Goal: Task Accomplishment & Management: Manage account settings

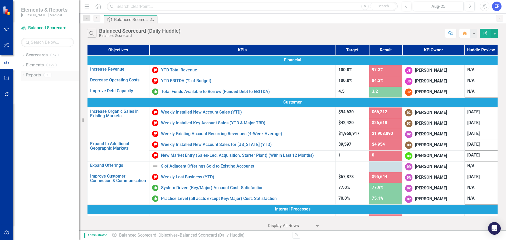
click at [22, 75] on icon "Dropdown" at bounding box center [23, 75] width 4 height 3
click at [23, 55] on icon "Dropdown" at bounding box center [23, 55] width 4 height 3
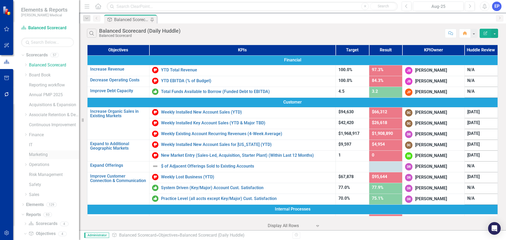
click at [40, 154] on link "Marketing" at bounding box center [54, 155] width 50 height 6
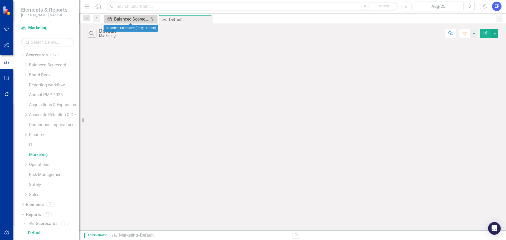
click at [136, 19] on div "Balanced Scorecard (Daily Huddle)" at bounding box center [131, 19] width 35 height 7
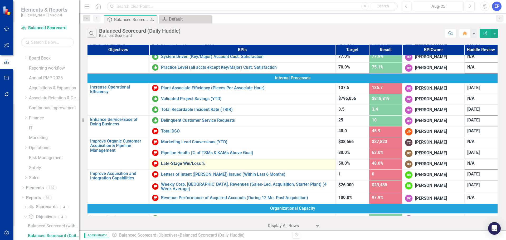
scroll to position [132, 0]
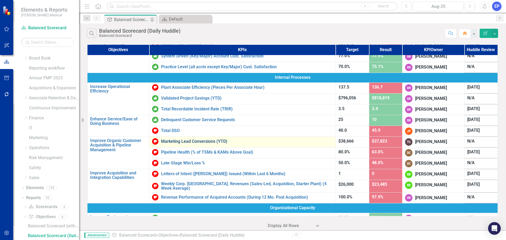
click at [186, 142] on link "Marketing Lead Conversions (YTD)" at bounding box center [247, 141] width 172 height 5
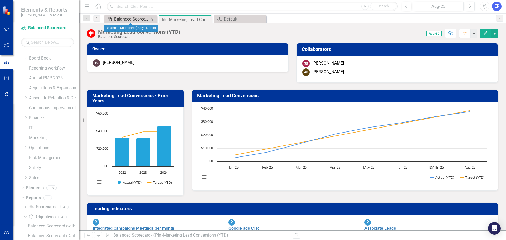
click at [133, 18] on div "Balanced Scorecard (Daily Huddle)" at bounding box center [131, 19] width 35 height 7
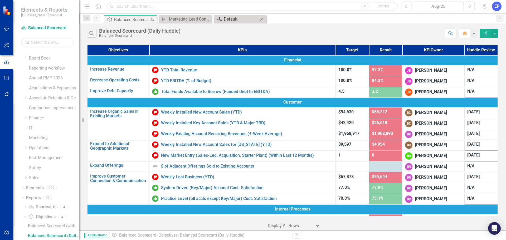
click at [249, 17] on div "Default" at bounding box center [241, 19] width 35 height 7
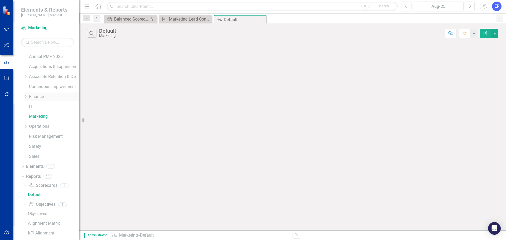
scroll to position [75, 0]
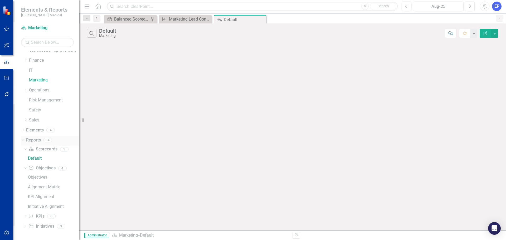
click at [38, 143] on link "Reports" at bounding box center [33, 140] width 15 height 6
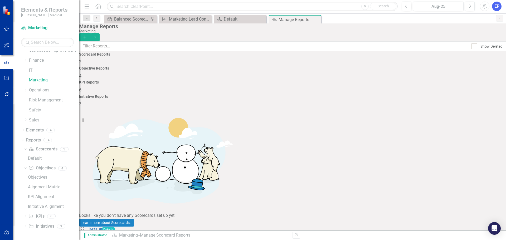
click at [143, 65] on div "Scorecard Reports 2" at bounding box center [292, 58] width 427 height 13
click at [91, 33] on button "Add" at bounding box center [85, 37] width 12 height 8
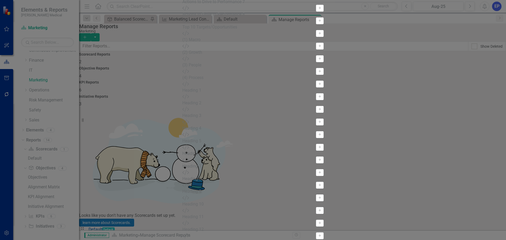
scroll to position [237, 0]
type input "Marketing Dashboard"
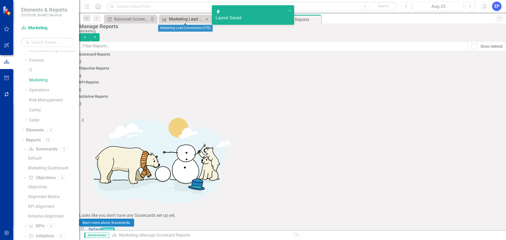
click at [187, 19] on div "Marketing Lead Conversions (YTD)" at bounding box center [186, 19] width 35 height 7
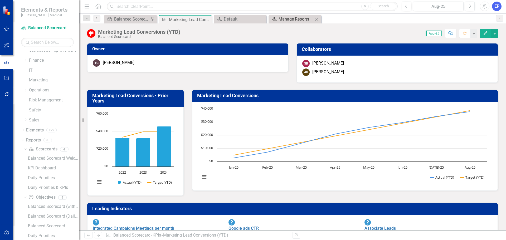
click at [302, 21] on div "Manage Reports" at bounding box center [296, 19] width 35 height 7
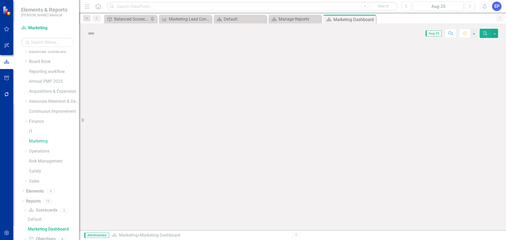
scroll to position [7, 0]
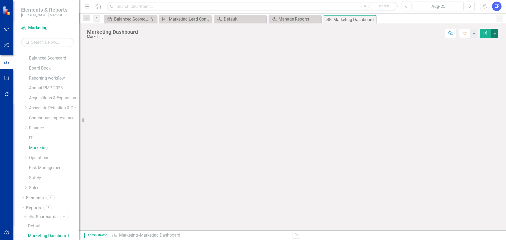
click at [496, 32] on button "button" at bounding box center [495, 33] width 7 height 9
click at [478, 50] on link "Edit Report Edit Layout" at bounding box center [477, 53] width 43 height 10
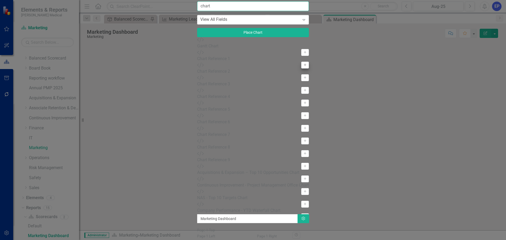
type input "chart"
click at [303, 67] on icon "Add" at bounding box center [305, 65] width 4 height 3
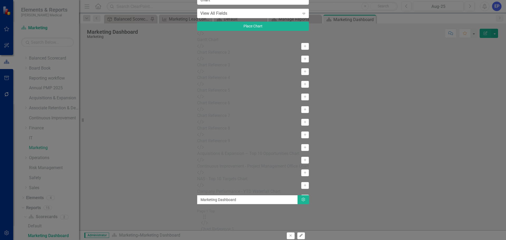
click at [305, 233] on button "Edit" at bounding box center [302, 236] width 8 height 7
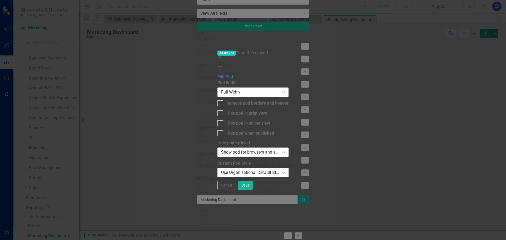
click at [289, 88] on div "Full Width Expand" at bounding box center [253, 92] width 71 height 9
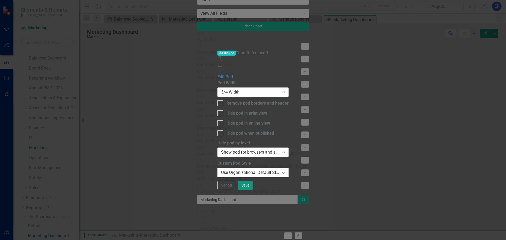
click at [253, 190] on button "Save" at bounding box center [245, 185] width 15 height 9
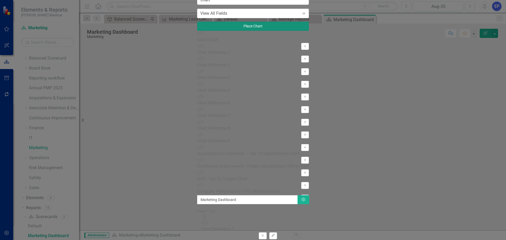
click at [197, 31] on button "Place Chart" at bounding box center [253, 26] width 112 height 9
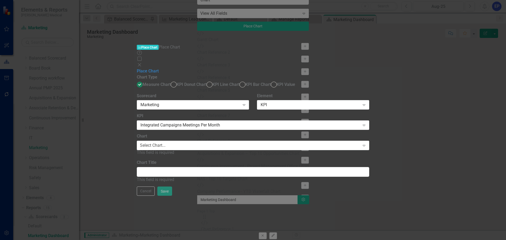
click at [223, 102] on div "Marketing" at bounding box center [190, 105] width 99 height 6
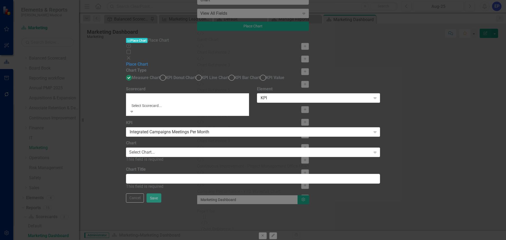
scroll to position [0, 0]
click at [223, 240] on div "Balanced Scorecard" at bounding box center [253, 243] width 506 height 6
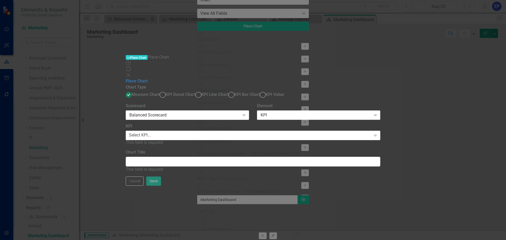
click at [371, 112] on div "KPI" at bounding box center [316, 115] width 111 height 6
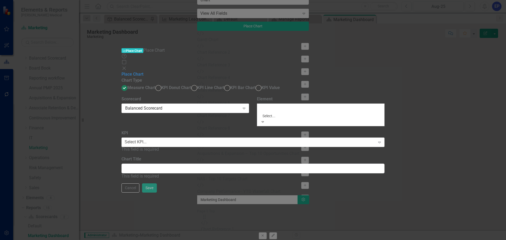
click at [372, 240] on div "KPI" at bounding box center [253, 243] width 506 height 6
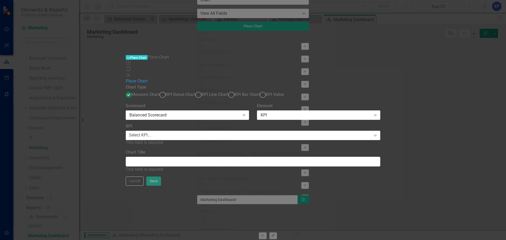
click at [151, 132] on div "Select KPI..." at bounding box center [140, 135] width 22 height 6
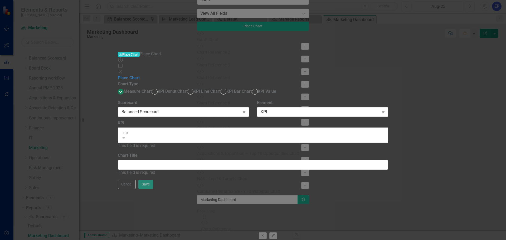
type input "mar"
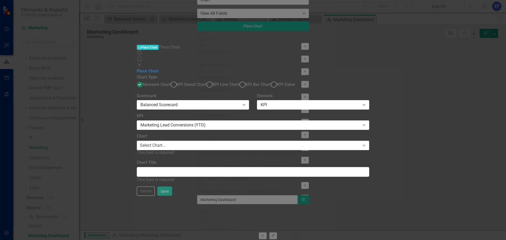
click at [166, 143] on div "Select Chart..." at bounding box center [153, 146] width 26 height 6
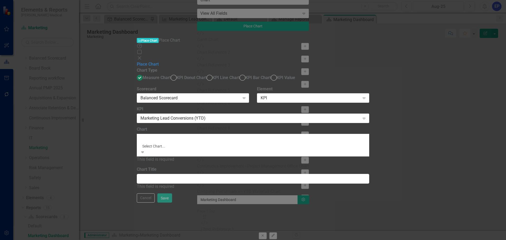
click at [237, 240] on div "Marketing Lead Conversions - Prior Years" at bounding box center [253, 243] width 506 height 6
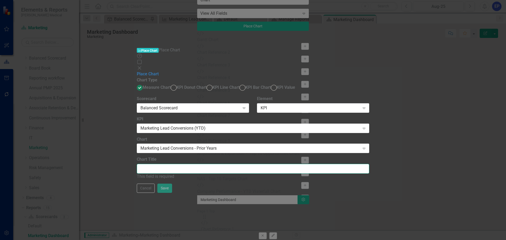
click at [231, 164] on input "Chart Title" at bounding box center [253, 169] width 232 height 10
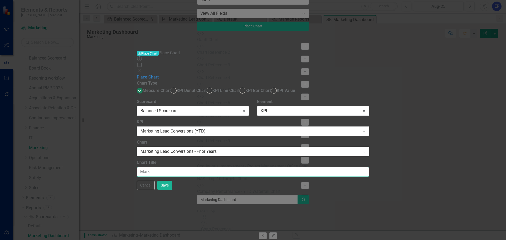
type input "Marketing Lead Conversions - Prior Years"
click at [172, 190] on button "Save" at bounding box center [164, 185] width 15 height 9
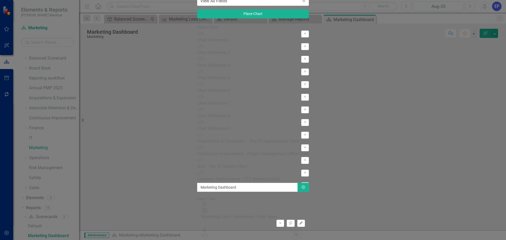
click at [305, 220] on button "Edit" at bounding box center [302, 223] width 8 height 7
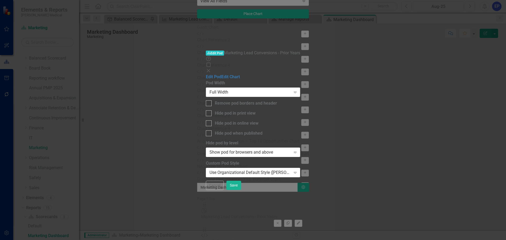
click at [261, 89] on div "Full Width" at bounding box center [251, 92] width 82 height 6
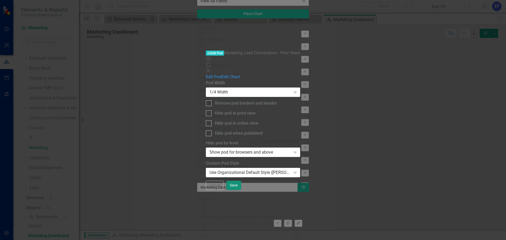
click at [241, 190] on button "Save" at bounding box center [234, 185] width 15 height 9
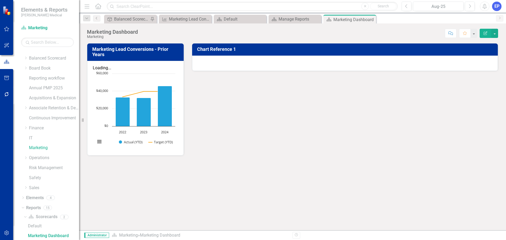
click at [306, 68] on div at bounding box center [345, 63] width 306 height 15
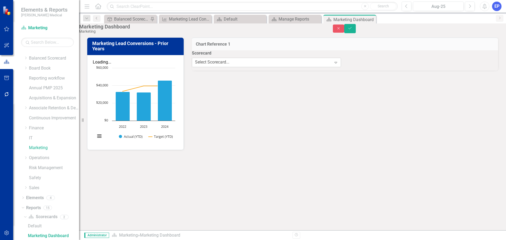
click at [229, 65] on div "Select Scorecard..." at bounding box center [212, 62] width 34 height 6
click at [290, 240] on div "Balanced Scorecard" at bounding box center [253, 243] width 506 height 6
click at [368, 65] on div "Select Chart..." at bounding box center [365, 62] width 26 height 6
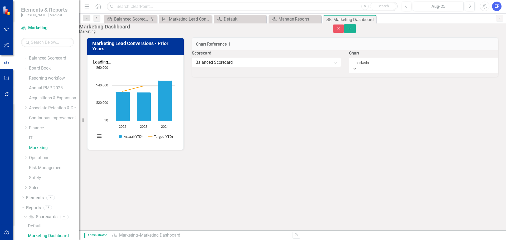
type input "marketing"
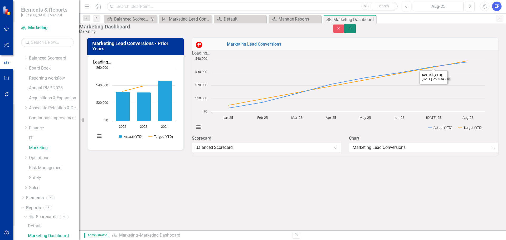
click at [356, 29] on button "Save" at bounding box center [350, 28] width 12 height 9
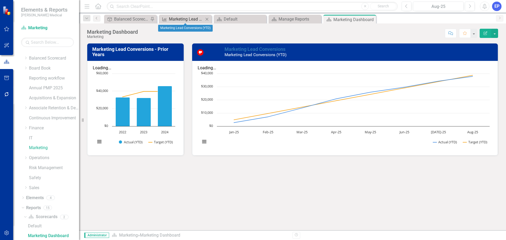
click at [186, 20] on div "Marketing Lead Conversions (YTD)" at bounding box center [186, 19] width 35 height 7
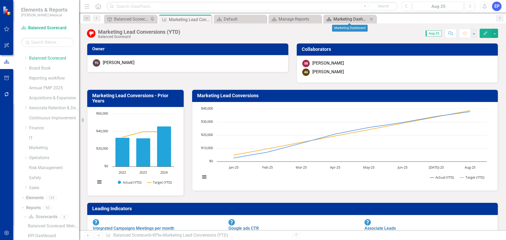
click at [345, 19] on div "Marketing Dashboard" at bounding box center [351, 19] width 35 height 7
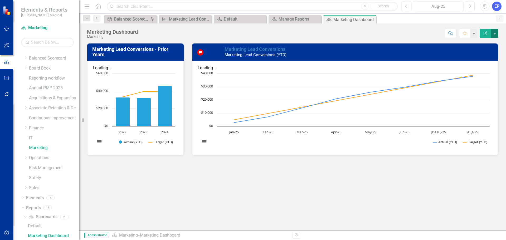
click at [495, 33] on button "button" at bounding box center [495, 33] width 7 height 9
click at [480, 50] on link "Edit Report Edit Layout" at bounding box center [477, 53] width 43 height 10
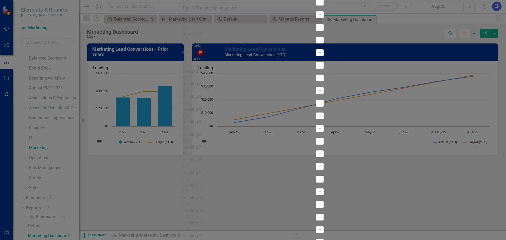
scroll to position [132, 0]
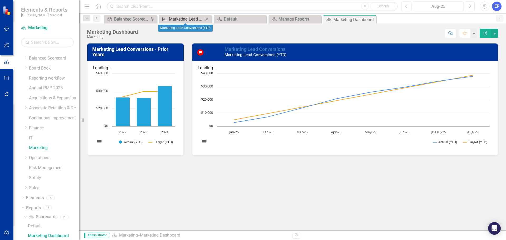
click at [187, 18] on div "Marketing Lead Conversions (YTD)" at bounding box center [186, 19] width 35 height 7
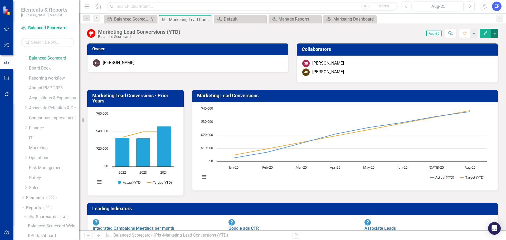
click at [495, 32] on button "button" at bounding box center [495, 33] width 7 height 9
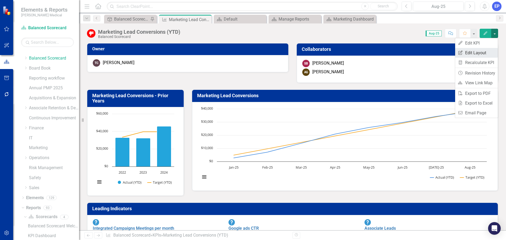
click at [485, 54] on link "Edit Report Edit Layout" at bounding box center [477, 53] width 43 height 10
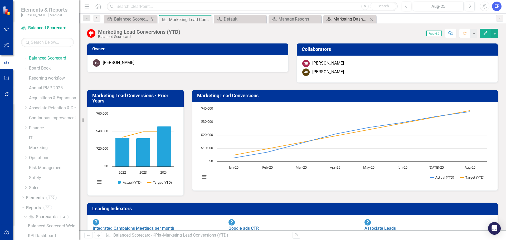
click at [357, 19] on div "Marketing Dashboard" at bounding box center [351, 19] width 35 height 7
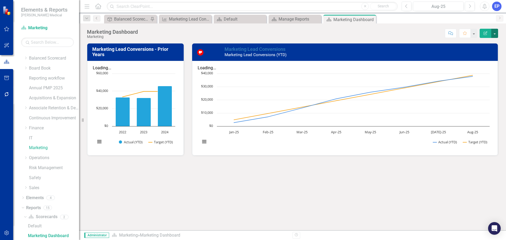
click at [494, 36] on button "button" at bounding box center [495, 33] width 7 height 9
click at [474, 53] on link "Edit Report Edit Layout" at bounding box center [477, 53] width 43 height 10
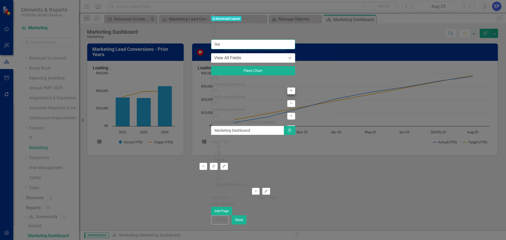
type input "lea"
click at [290, 89] on icon "button" at bounding box center [291, 90] width 3 height 3
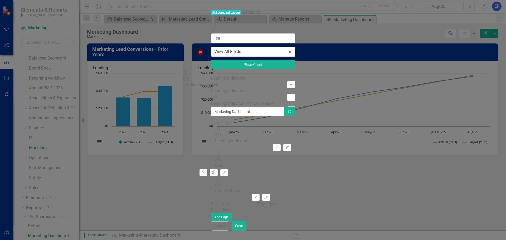
drag, startPoint x: 184, startPoint y: 51, endPoint x: 195, endPoint y: 77, distance: 28.1
drag, startPoint x: 185, startPoint y: 85, endPoint x: 274, endPoint y: 49, distance: 95.5
click at [274, 107] on div "The fields (or pods) that are available for you to include on the detail page a…" at bounding box center [253, 164] width 84 height 114
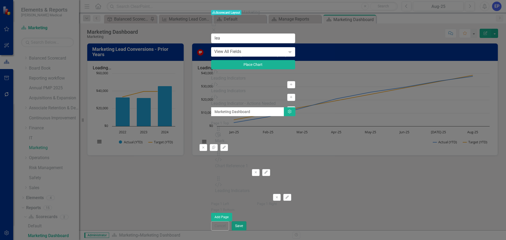
click at [247, 231] on button "Save" at bounding box center [239, 226] width 15 height 9
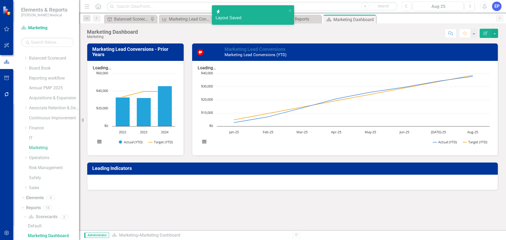
click at [420, 179] on div at bounding box center [292, 182] width 411 height 15
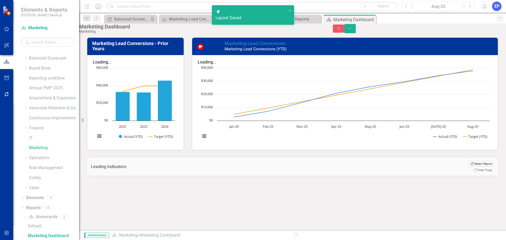
click at [480, 162] on button "Edit Report Select Report" at bounding box center [482, 164] width 26 height 6
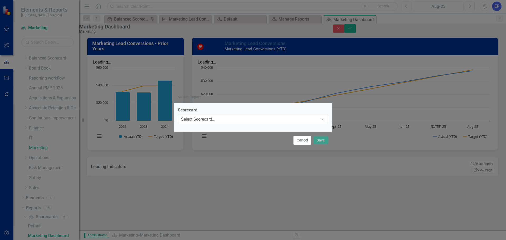
click at [244, 116] on div "Select Scorecard... Expand" at bounding box center [253, 119] width 150 height 9
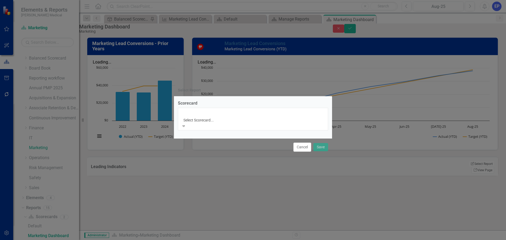
click at [241, 240] on div "Balanced Scorecard" at bounding box center [253, 243] width 506 height 6
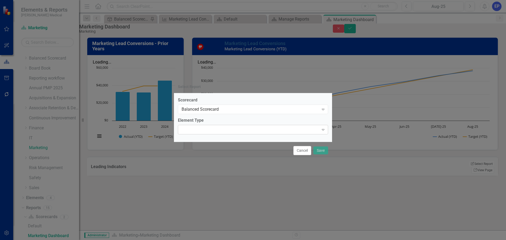
click at [241, 128] on div "Expand" at bounding box center [253, 129] width 150 height 9
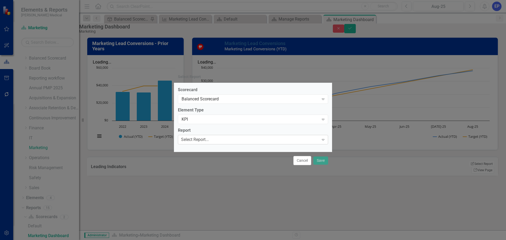
click at [209, 140] on div "Select Report..." at bounding box center [195, 140] width 28 height 6
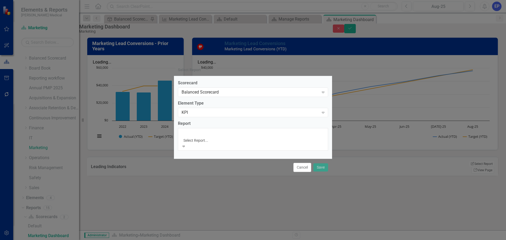
scroll to position [160, 0]
click at [205, 116] on div "KPI" at bounding box center [250, 113] width 137 height 6
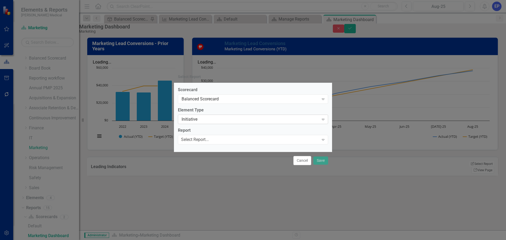
click at [204, 120] on div "Initiative" at bounding box center [250, 120] width 137 height 6
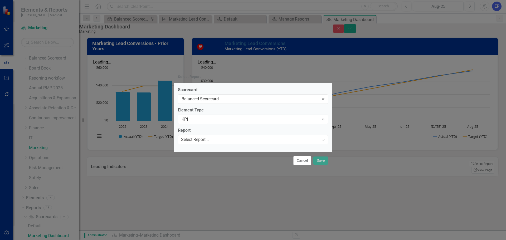
click at [206, 141] on div "Select Report..." at bounding box center [195, 140] width 28 height 6
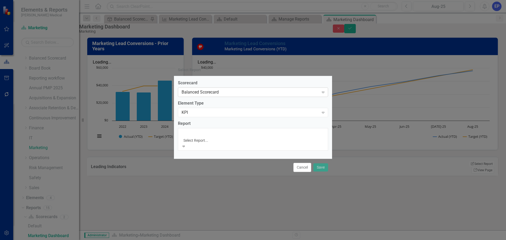
click at [202, 95] on div "Balanced Scorecard" at bounding box center [250, 92] width 137 height 6
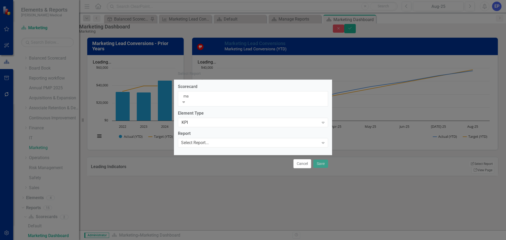
type input "mar"
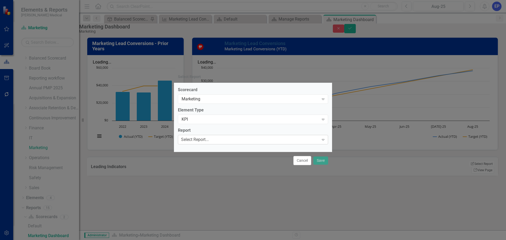
click at [202, 140] on div "Select Report..." at bounding box center [195, 140] width 28 height 6
click at [199, 120] on div "KPI" at bounding box center [250, 120] width 137 height 6
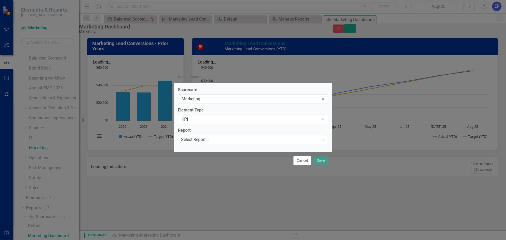
click at [198, 139] on div "Select Report..." at bounding box center [195, 140] width 28 height 6
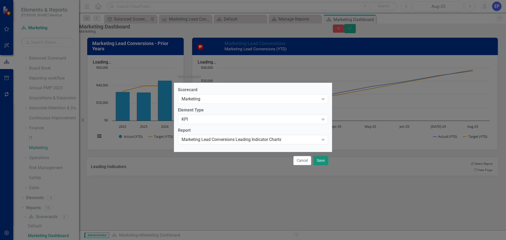
click at [318, 161] on button "Save" at bounding box center [321, 160] width 15 height 9
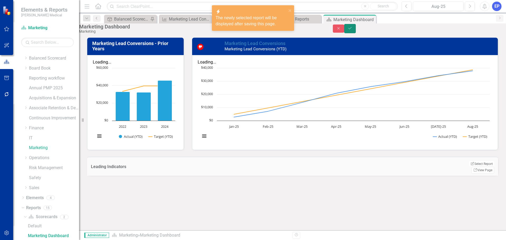
click at [356, 33] on button "Save" at bounding box center [350, 28] width 12 height 9
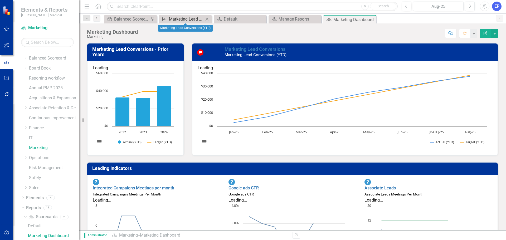
click at [188, 16] on div "Marketing Lead Conversions (YTD)" at bounding box center [186, 19] width 35 height 7
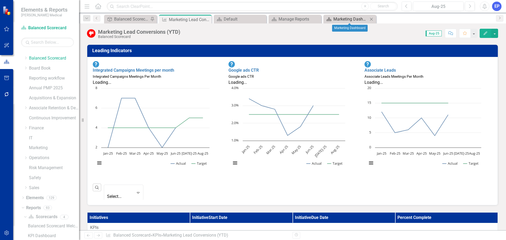
click at [359, 20] on div "Marketing Dashboard" at bounding box center [351, 19] width 35 height 7
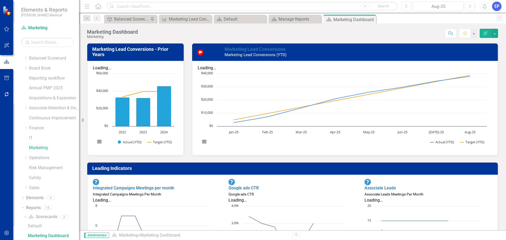
click at [118, 32] on div "Marketing Dashboard" at bounding box center [112, 32] width 51 height 6
click at [484, 32] on icon "Edit Report" at bounding box center [485, 33] width 5 height 4
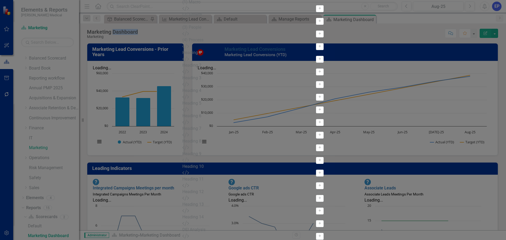
type input "Marketing - Overview Dashboard"
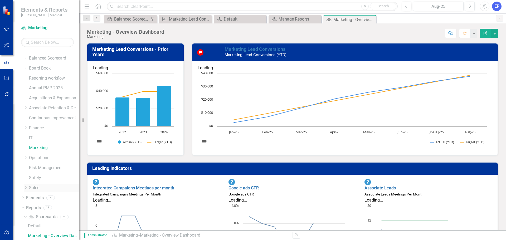
click at [25, 189] on icon "Dropdown" at bounding box center [26, 187] width 4 height 3
click at [35, 187] on link "Sales" at bounding box center [54, 188] width 50 height 6
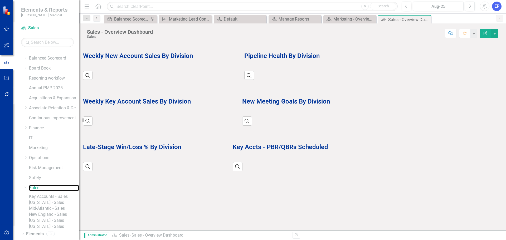
scroll to position [57, 0]
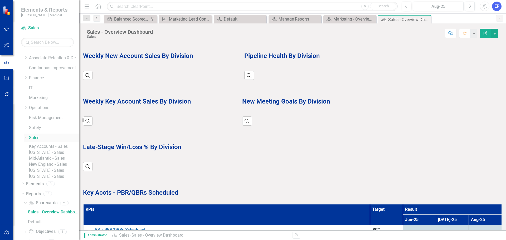
click at [25, 136] on icon "Dropdown" at bounding box center [25, 137] width 3 height 4
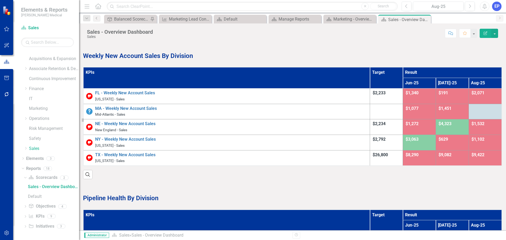
click at [205, 59] on p "Weekly New Account Sales By Division" at bounding box center [292, 55] width 419 height 10
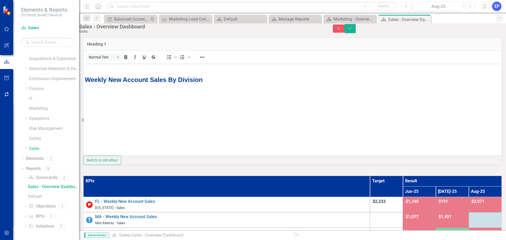
scroll to position [0, 0]
click at [341, 30] on icon "Close" at bounding box center [339, 29] width 5 height 4
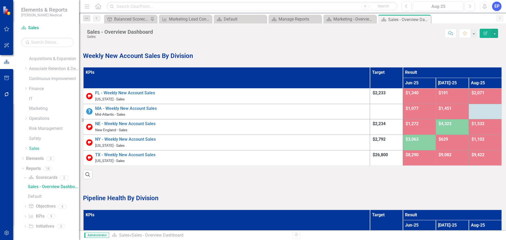
click at [143, 83] on th "KPIs" at bounding box center [226, 77] width 287 height 21
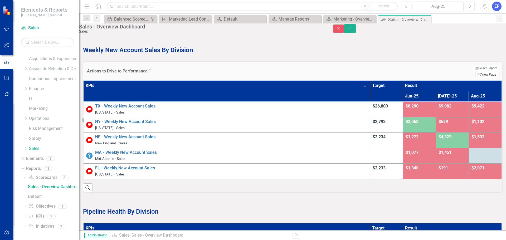
click at [476, 73] on link "Link View Page" at bounding box center [487, 74] width 23 height 7
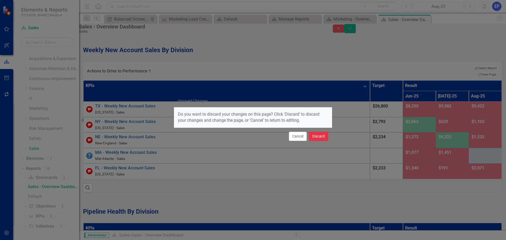
click at [317, 134] on button "Discard" at bounding box center [318, 136] width 19 height 9
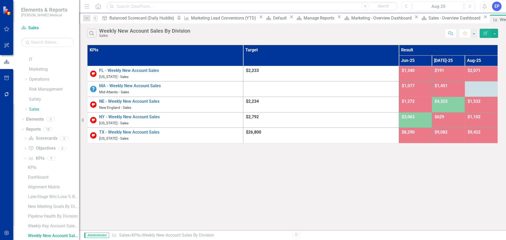
scroll to position [114, 0]
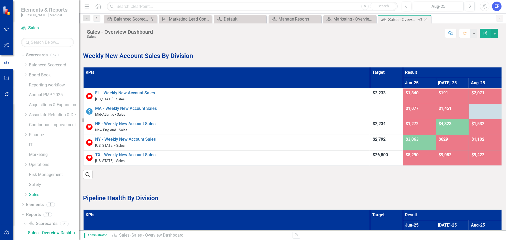
click at [426, 20] on icon "Close" at bounding box center [426, 19] width 5 height 4
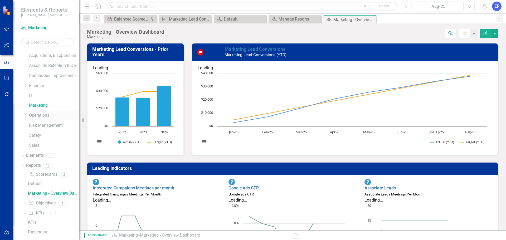
scroll to position [104, 0]
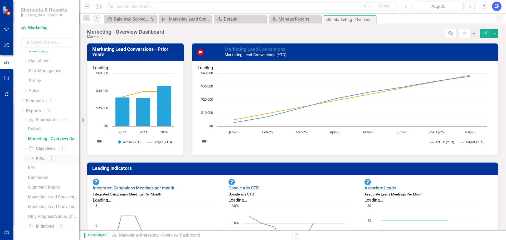
click at [39, 160] on link "KPI KPIs" at bounding box center [36, 159] width 16 height 6
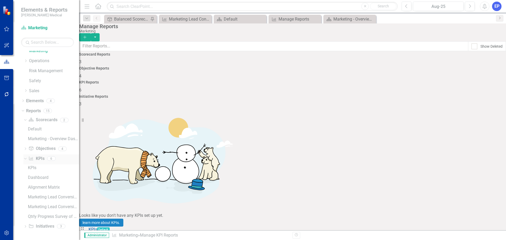
click at [39, 160] on link "KPI KPIs" at bounding box center [36, 159] width 16 height 6
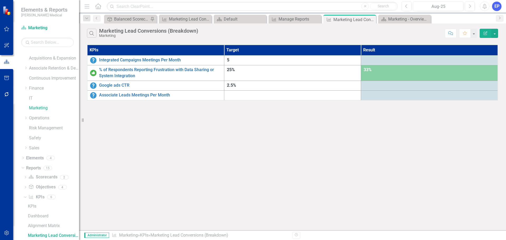
scroll to position [46, 0]
click at [495, 34] on button "button" at bounding box center [495, 33] width 7 height 9
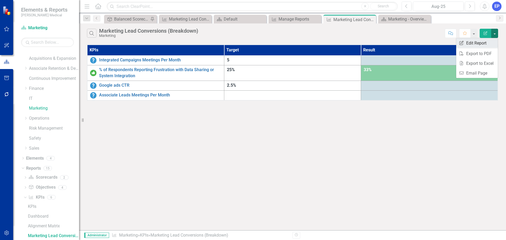
click at [473, 43] on link "Edit Report Edit Report" at bounding box center [478, 43] width 42 height 10
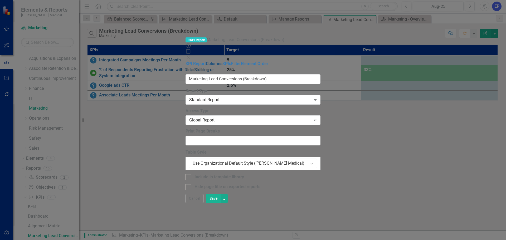
click at [206, 61] on link "Columns" at bounding box center [214, 63] width 17 height 5
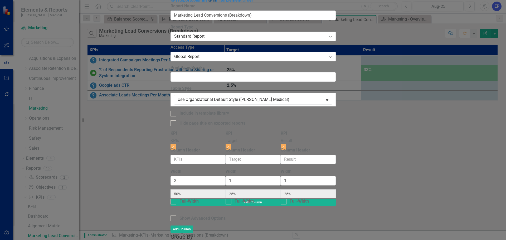
click at [208, 3] on link "KPIs" at bounding box center [212, 0] width 9 height 5
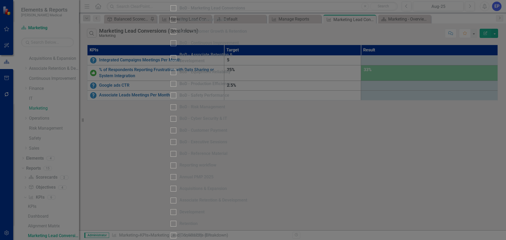
scroll to position [264, 0]
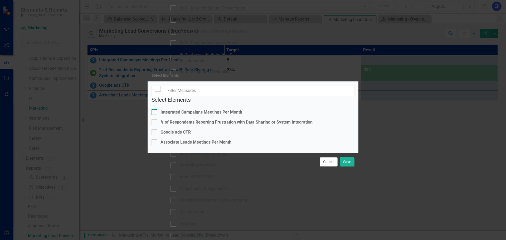
click at [176, 109] on div "Integrated Campaigns Meetings Per Month" at bounding box center [202, 112] width 82 height 6
click at [155, 109] on input "Integrated Campaigns Meetings Per Month" at bounding box center [153, 110] width 3 height 3
checkbox input "true"
click at [177, 130] on div "Google ads CTR" at bounding box center [176, 133] width 30 height 6
click at [155, 130] on input "Google ads CTR" at bounding box center [153, 131] width 3 height 3
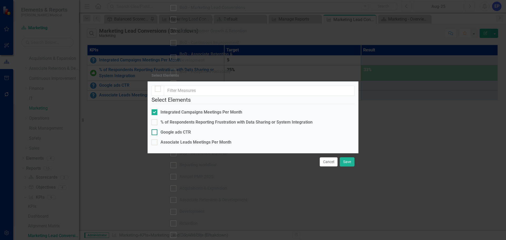
checkbox input "true"
click at [175, 140] on div "Associate Leads Meetings Per Month" at bounding box center [196, 143] width 71 height 6
click at [155, 140] on input "Associate Leads Meetings Per Month" at bounding box center [153, 141] width 3 height 3
checkbox input "true"
click at [178, 119] on div "% of Respondents Reporting Frustration with Data Sharing or System Integration" at bounding box center [237, 122] width 152 height 6
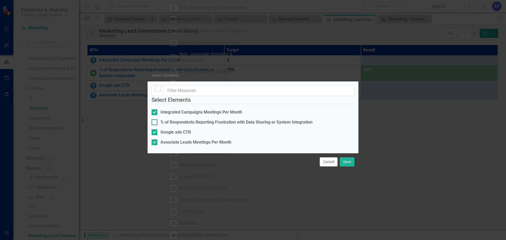
click at [155, 119] on input "% of Respondents Reporting Frustration with Data Sharing or System Integration" at bounding box center [153, 120] width 3 height 3
checkbox input "true"
click at [348, 167] on button "Save" at bounding box center [347, 161] width 15 height 9
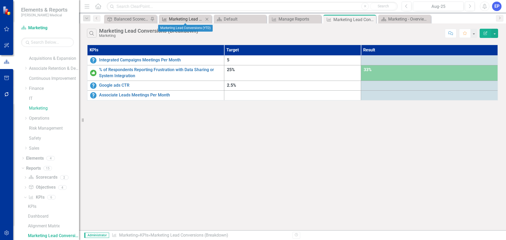
click at [187, 20] on div "Marketing Lead Conversions (YTD)" at bounding box center [186, 19] width 35 height 7
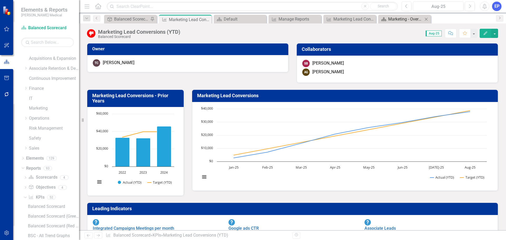
click at [397, 22] on div "Marketing - Overview Dashboard" at bounding box center [406, 19] width 35 height 7
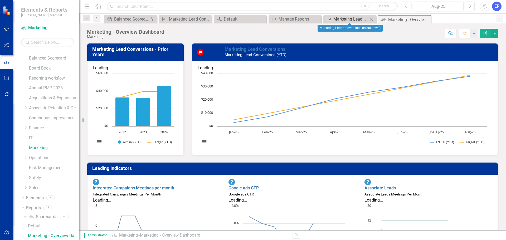
click at [352, 18] on div "Marketing Lead Conversions (Breakdown)" at bounding box center [351, 19] width 35 height 7
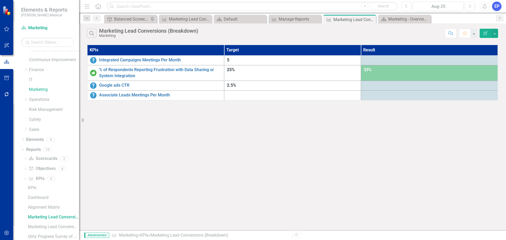
scroll to position [46, 0]
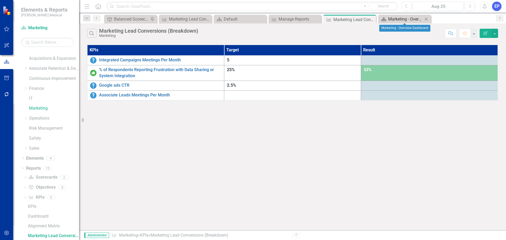
click at [390, 19] on div "Marketing - Overview Dashboard" at bounding box center [406, 19] width 35 height 7
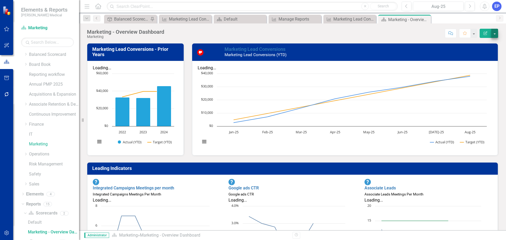
scroll to position [7, 0]
click at [498, 34] on button "button" at bounding box center [495, 33] width 7 height 9
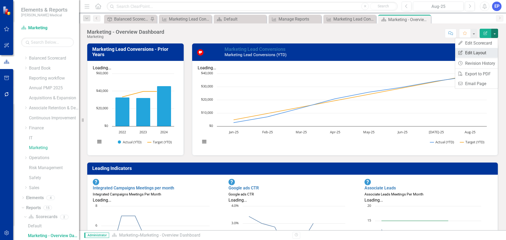
click at [480, 51] on link "Edit Report Edit Layout" at bounding box center [477, 53] width 43 height 10
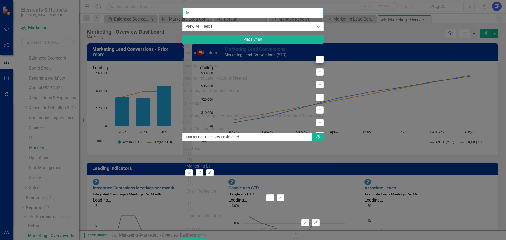
type input "le"
click at [316, 63] on button "Add" at bounding box center [320, 59] width 8 height 7
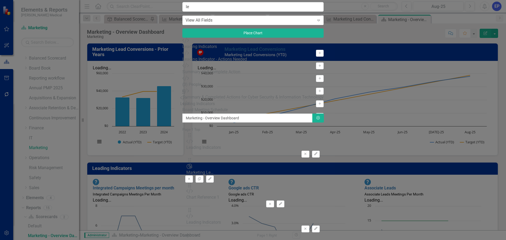
drag, startPoint x: 181, startPoint y: 53, endPoint x: 190, endPoint y: 98, distance: 45.3
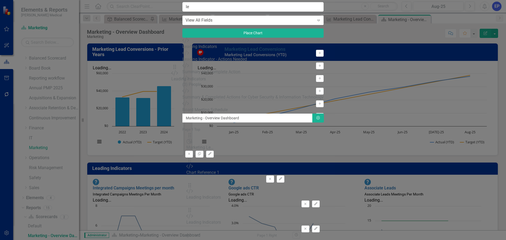
drag, startPoint x: 182, startPoint y: 85, endPoint x: 182, endPoint y: 71, distance: 13.7
click at [183, 114] on div "The fields (or pods) that are available for you to include on the detail page a…" at bounding box center [253, 183] width 141 height 139
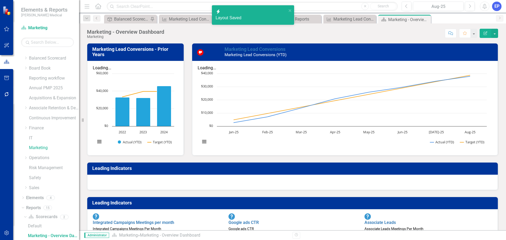
click at [227, 175] on div at bounding box center [292, 182] width 411 height 15
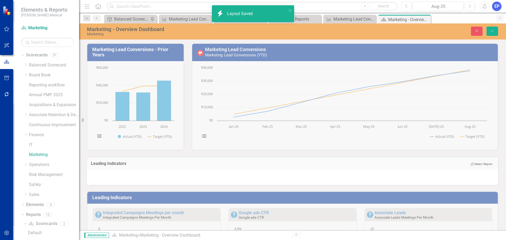
scroll to position [7, 0]
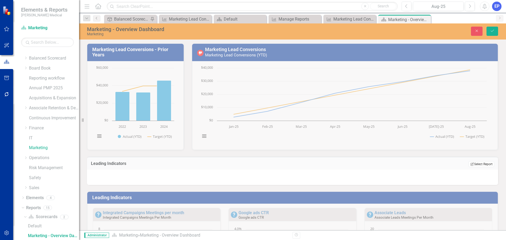
click at [476, 165] on button "Edit Report Select Report" at bounding box center [482, 164] width 26 height 6
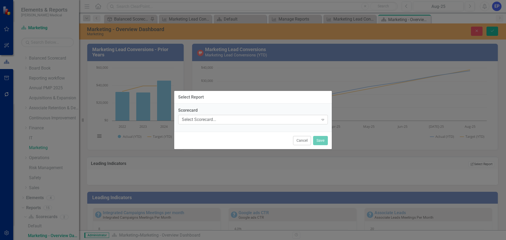
click at [274, 124] on div "Select Scorecard... Expand" at bounding box center [253, 119] width 150 height 9
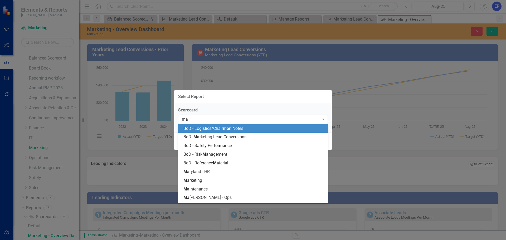
type input "mar"
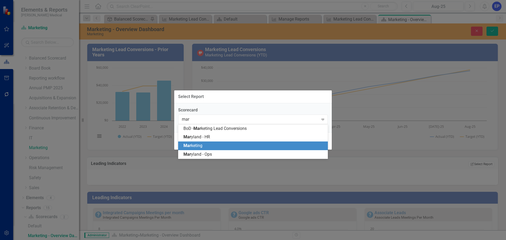
click at [223, 145] on div "Mar keting" at bounding box center [254, 146] width 141 height 6
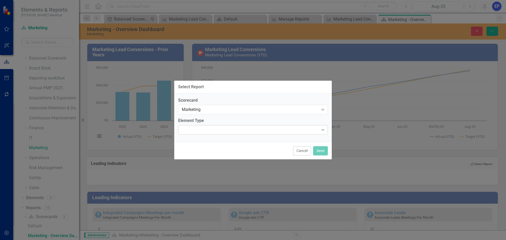
click at [209, 128] on div "Expand" at bounding box center [253, 129] width 150 height 9
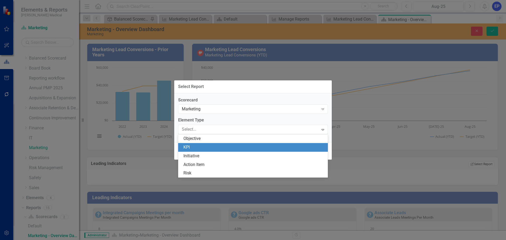
click at [205, 147] on div "KPI" at bounding box center [254, 148] width 141 height 6
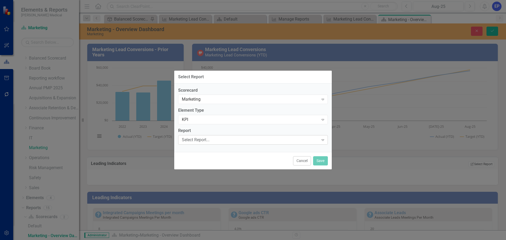
click at [204, 142] on div "Select Report..." at bounding box center [250, 140] width 137 height 6
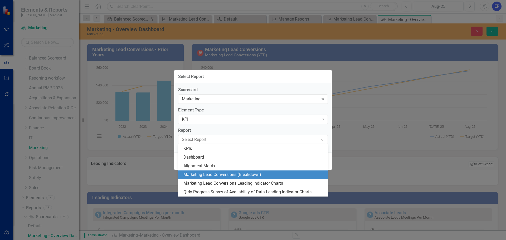
click at [210, 175] on div "Marketing Lead Conversions (Breakdown)" at bounding box center [254, 175] width 141 height 6
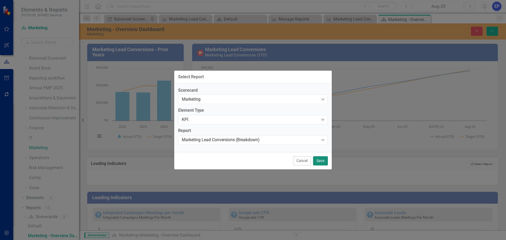
click at [319, 159] on button "Save" at bounding box center [320, 160] width 15 height 9
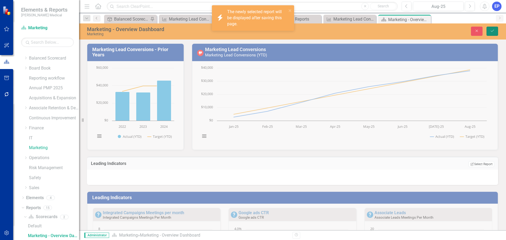
click at [491, 30] on icon "Save" at bounding box center [492, 31] width 5 height 4
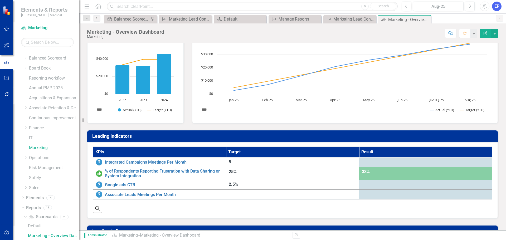
scroll to position [0, 0]
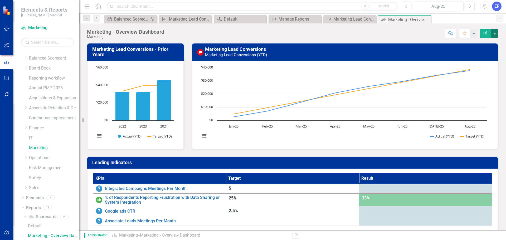
click at [496, 35] on button "button" at bounding box center [495, 33] width 7 height 9
click at [482, 54] on link "Edit Report Edit Layout" at bounding box center [477, 53] width 43 height 10
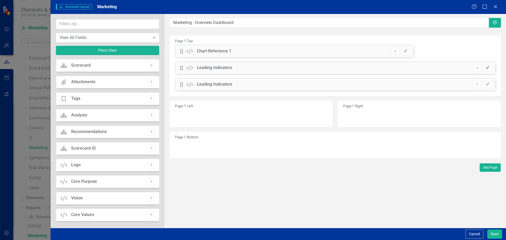
click at [486, 71] on button "Edit" at bounding box center [488, 68] width 8 height 7
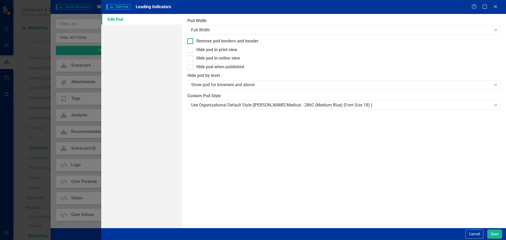
click at [233, 42] on div "Remove pod borders and header" at bounding box center [228, 41] width 62 height 6
click at [191, 42] on input "Remove pod borders and header" at bounding box center [189, 39] width 3 height 3
checkbox input "true"
click at [234, 105] on div "Use Organizational Default Style ([PERSON_NAME] Medical - 286C (Medium Blue) (F…" at bounding box center [341, 105] width 300 height 6
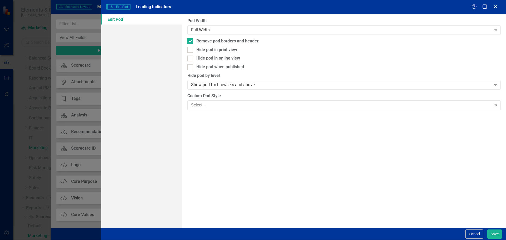
click at [474, 234] on button "Cancel" at bounding box center [475, 234] width 18 height 9
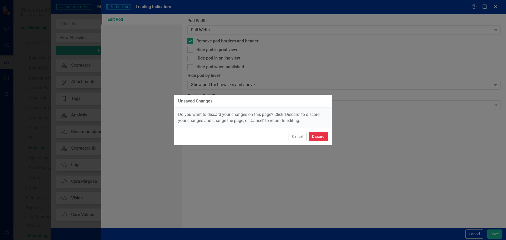
click at [319, 135] on button "Discard" at bounding box center [318, 136] width 19 height 9
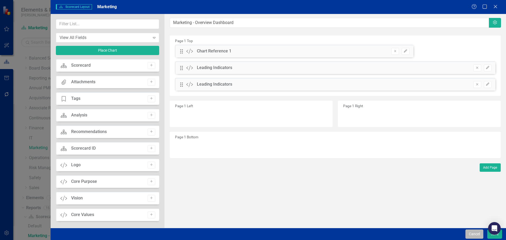
click at [471, 235] on button "Cancel" at bounding box center [475, 234] width 18 height 9
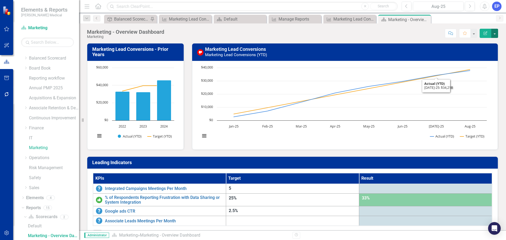
click at [495, 32] on button "button" at bounding box center [495, 33] width 7 height 9
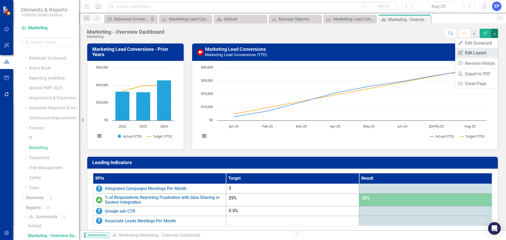
click at [483, 53] on link "Edit Report Edit Layout" at bounding box center [477, 53] width 43 height 10
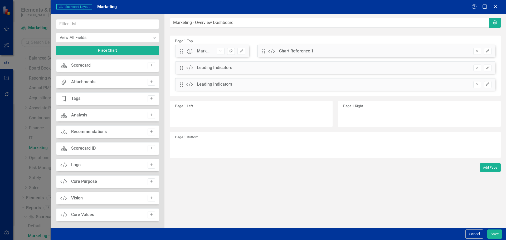
click at [488, 70] on button "Edit" at bounding box center [488, 68] width 8 height 7
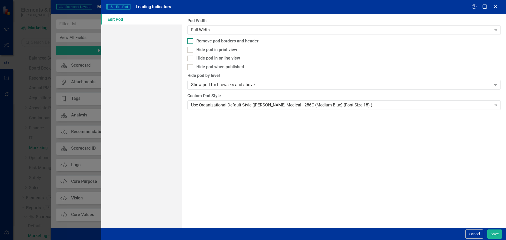
click at [235, 42] on div "Remove pod borders and header" at bounding box center [228, 41] width 62 height 6
click at [191, 42] on input "Remove pod borders and header" at bounding box center [189, 39] width 3 height 3
checkbox input "true"
click at [237, 106] on div "Use Organizational Default Style ([PERSON_NAME] Medical - 286C (Medium Blue) (F…" at bounding box center [341, 105] width 300 height 6
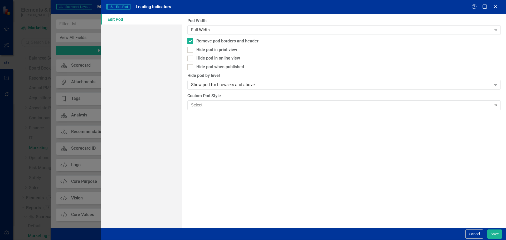
click at [492, 233] on button "Save" at bounding box center [495, 234] width 15 height 9
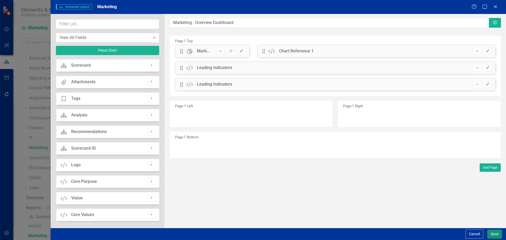
click at [492, 233] on button "Save" at bounding box center [495, 234] width 15 height 9
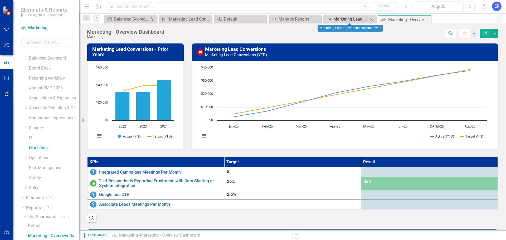
click at [347, 20] on div "Marketing Lead Conversions (Breakdown)" at bounding box center [351, 19] width 35 height 7
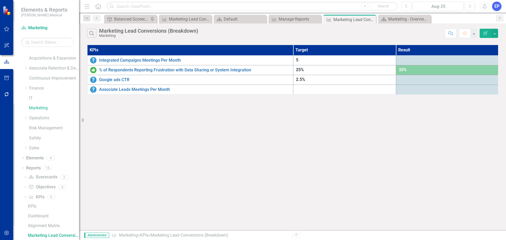
scroll to position [46, 0]
click at [274, 50] on th "KPIs" at bounding box center [190, 50] width 206 height 11
click at [274, 50] on th "KPIs Sort Ascending" at bounding box center [190, 50] width 206 height 11
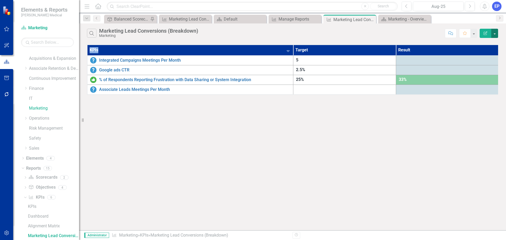
click at [496, 33] on button "button" at bounding box center [495, 33] width 7 height 9
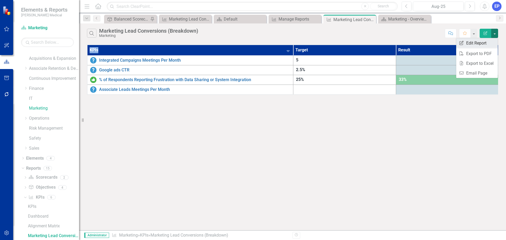
click at [480, 45] on link "Edit Report Edit Report" at bounding box center [478, 43] width 42 height 10
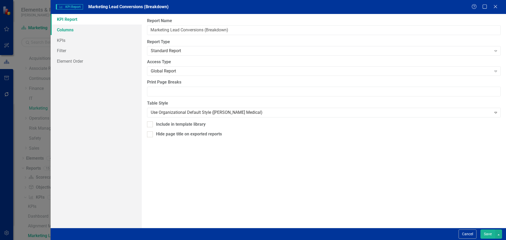
click at [83, 30] on link "Columns" at bounding box center [96, 30] width 91 height 11
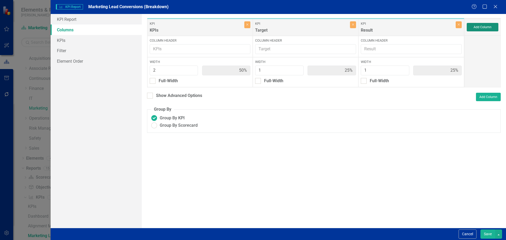
click at [480, 28] on button "Add Column" at bounding box center [483, 27] width 32 height 8
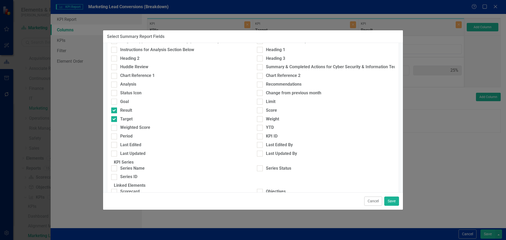
scroll to position [132, 0]
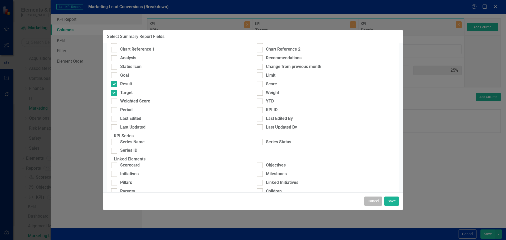
click at [369, 203] on button "Cancel" at bounding box center [374, 201] width 18 height 9
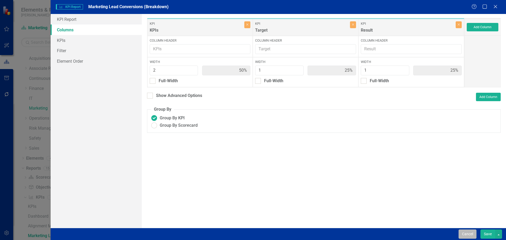
click at [467, 235] on button "Cancel" at bounding box center [468, 234] width 18 height 9
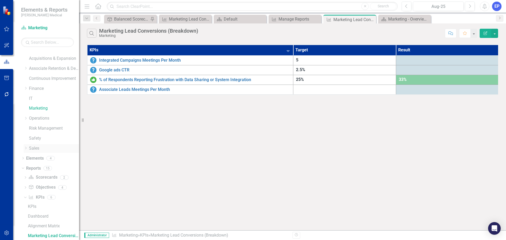
drag, startPoint x: 32, startPoint y: 147, endPoint x: 36, endPoint y: 146, distance: 3.7
click at [32, 147] on link "Sales" at bounding box center [54, 149] width 50 height 6
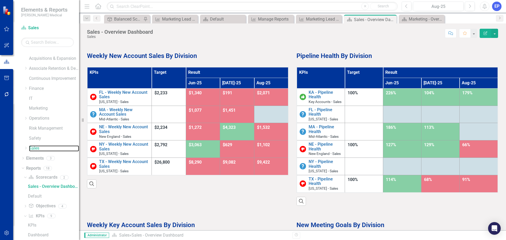
click at [147, 76] on th "KPIs" at bounding box center [119, 77] width 65 height 21
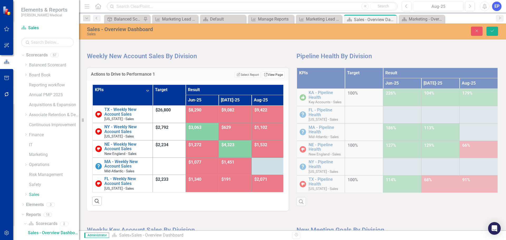
click at [266, 75] on link "Link View Page" at bounding box center [273, 74] width 23 height 7
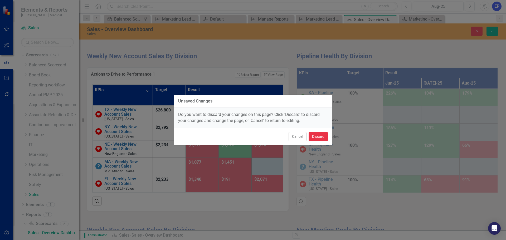
click at [317, 135] on button "Discard" at bounding box center [318, 136] width 19 height 9
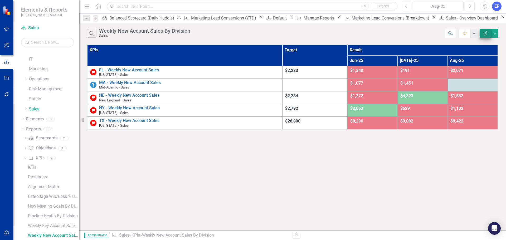
scroll to position [85, 0]
click at [485, 34] on icon "Edit Report" at bounding box center [485, 33] width 5 height 4
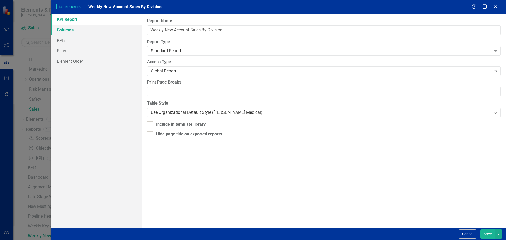
click at [95, 31] on link "Columns" at bounding box center [96, 30] width 91 height 11
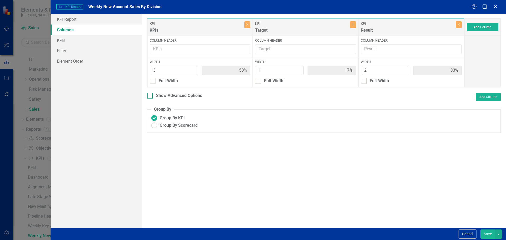
click at [184, 97] on div "Show Advanced Options" at bounding box center [179, 96] width 46 height 6
click at [151, 96] on input "Show Advanced Options" at bounding box center [148, 94] width 3 height 3
checkbox input "true"
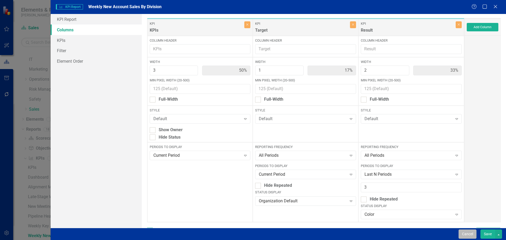
click at [464, 235] on button "Cancel" at bounding box center [468, 234] width 18 height 9
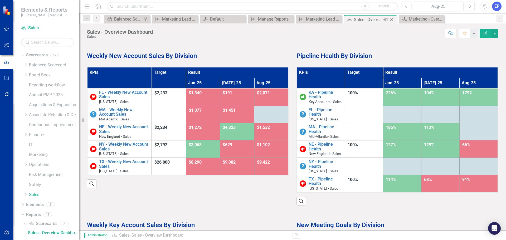
click at [393, 20] on icon "Close" at bounding box center [391, 19] width 5 height 4
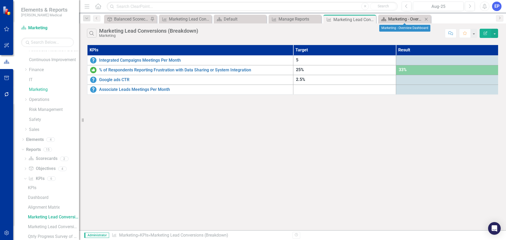
scroll to position [46, 0]
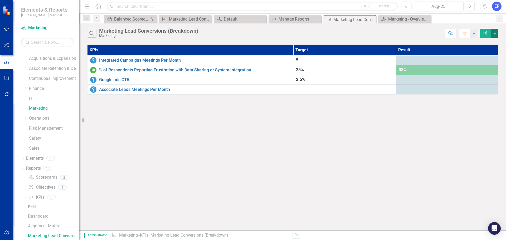
click at [495, 35] on button "button" at bounding box center [495, 33] width 7 height 9
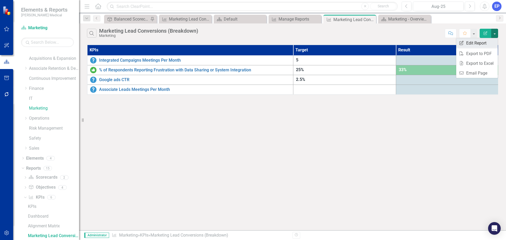
click at [481, 43] on link "Edit Report Edit Report" at bounding box center [478, 43] width 42 height 10
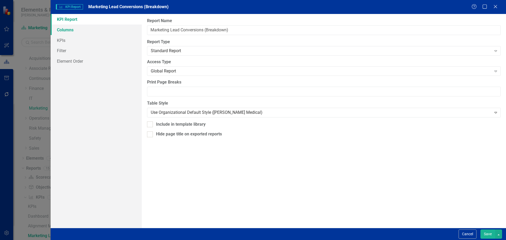
click at [93, 33] on link "Columns" at bounding box center [96, 30] width 91 height 11
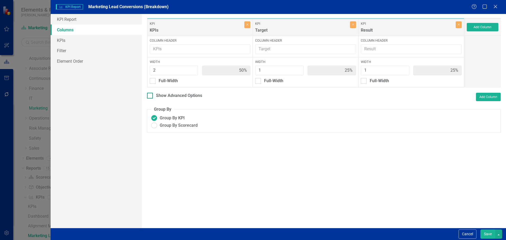
click at [151, 98] on div at bounding box center [150, 96] width 6 height 6
click at [151, 96] on input "Show Advanced Options" at bounding box center [148, 94] width 3 height 3
checkbox input "true"
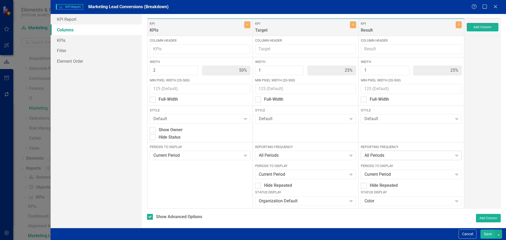
click at [382, 158] on div "All Periods" at bounding box center [409, 156] width 88 height 6
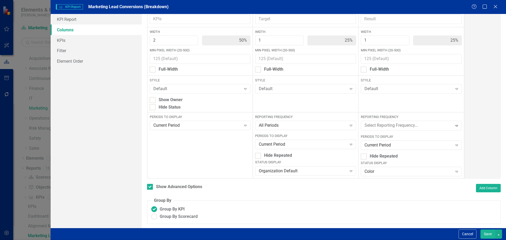
scroll to position [0, 0]
click at [473, 128] on div at bounding box center [483, 92] width 36 height 173
click at [391, 143] on div "Current Period" at bounding box center [409, 145] width 88 height 6
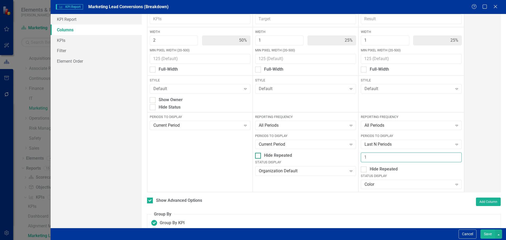
drag, startPoint x: 349, startPoint y: 153, endPoint x: 328, endPoint y: 153, distance: 20.3
click at [329, 153] on div "KPI KPIs Close Column Header Width 2 50% Min Pixel Width (20-500) Full-Width St…" at bounding box center [306, 90] width 318 height 205
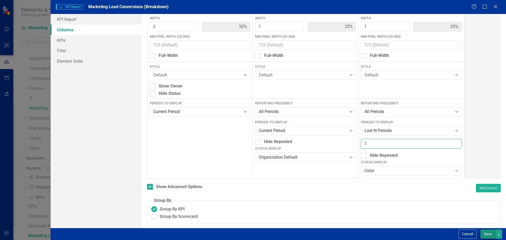
type input "3"
click at [489, 233] on button "Save" at bounding box center [488, 234] width 15 height 9
checkbox input "false"
radio input "true"
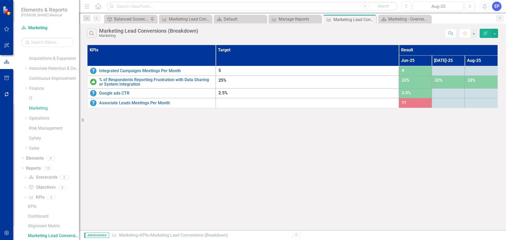
click at [489, 33] on button "Edit Report" at bounding box center [486, 33] width 12 height 9
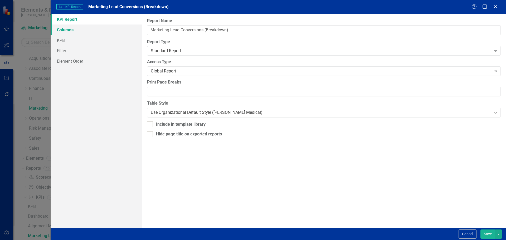
click at [99, 31] on link "Columns" at bounding box center [96, 30] width 91 height 11
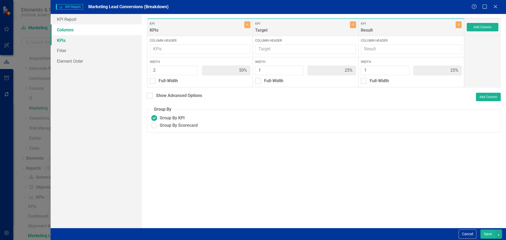
click at [86, 40] on link "KPIs" at bounding box center [96, 40] width 91 height 11
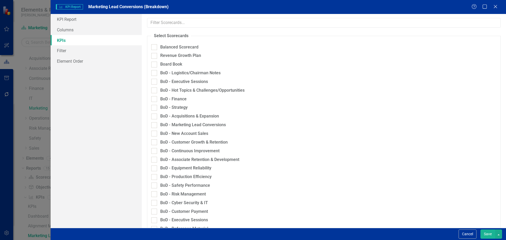
click at [185, 43] on div at bounding box center [324, 43] width 346 height 3
click at [185, 46] on div "Balanced Scorecard" at bounding box center [179, 47] width 38 height 6
click at [155, 46] on input "Balanced Scorecard" at bounding box center [152, 45] width 3 height 3
checkbox input "true"
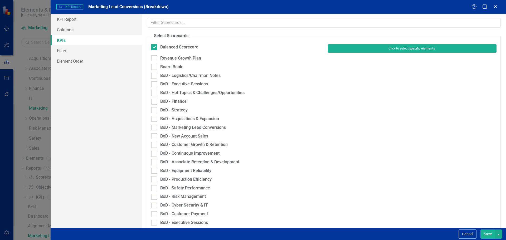
click at [365, 50] on button "Click to select specific elements." at bounding box center [412, 48] width 169 height 8
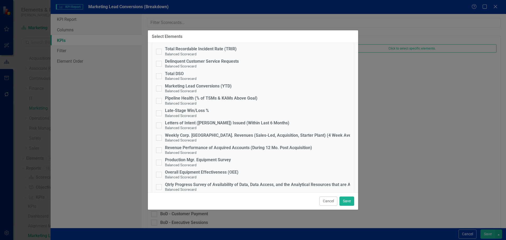
scroll to position [196, 0]
click at [192, 88] on div "Marketing Lead Conversions (YTD)" at bounding box center [198, 86] width 67 height 5
click at [160, 88] on input "Marketing Lead Conversions (YTD) Balanced Scorecard" at bounding box center [157, 87] width 3 height 3
checkbox input "true"
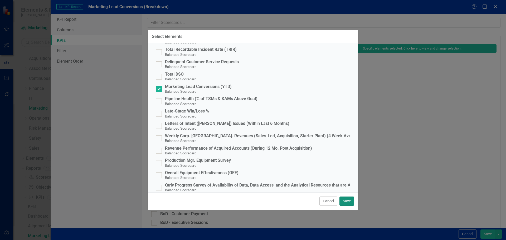
click at [346, 200] on button "Save" at bounding box center [347, 201] width 15 height 9
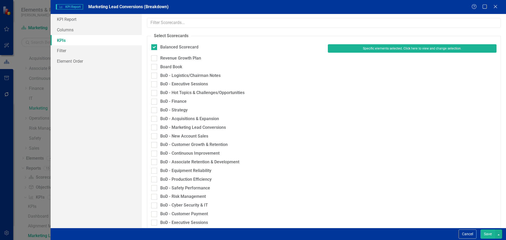
click at [488, 234] on button "Save" at bounding box center [488, 234] width 15 height 9
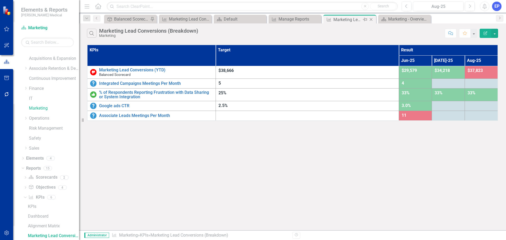
click at [372, 19] on icon at bounding box center [371, 19] width 3 height 3
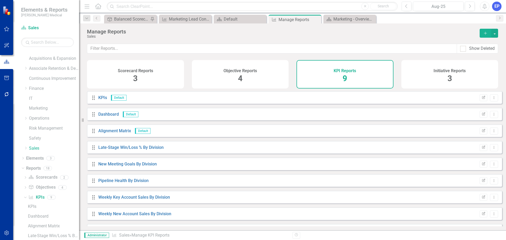
click at [352, 14] on div "Dropdown Search Objective Balanced Scorecard (Daily Huddle) Pin KPI Marketing L…" at bounding box center [292, 18] width 427 height 11
click at [351, 20] on div "Marketing - Overview Dashboard" at bounding box center [351, 19] width 35 height 7
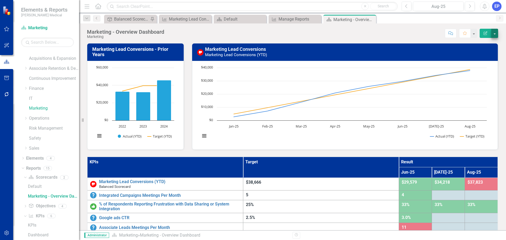
scroll to position [7, 0]
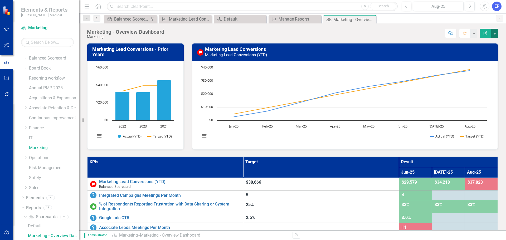
click at [496, 35] on button "button" at bounding box center [495, 33] width 7 height 9
click at [479, 49] on link "Edit Report Edit Layout" at bounding box center [477, 53] width 43 height 10
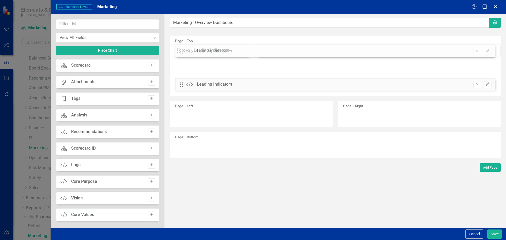
drag, startPoint x: 184, startPoint y: 69, endPoint x: 184, endPoint y: 51, distance: 17.4
click at [184, 51] on div "The fields (or pods) that are available for you to include on the detail page a…" at bounding box center [336, 121] width 342 height 214
click at [492, 235] on button "Save" at bounding box center [495, 234] width 15 height 9
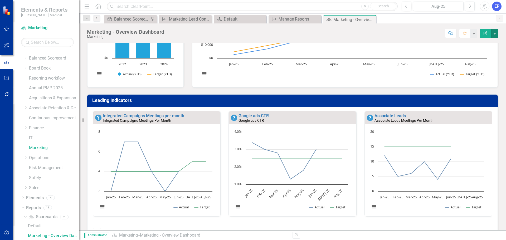
scroll to position [0, 0]
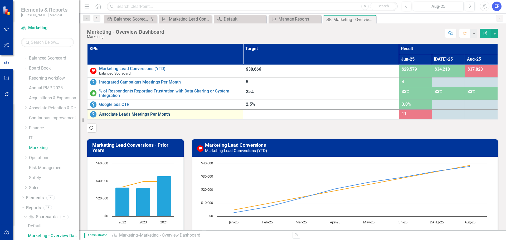
click at [147, 112] on link "Associate Leads Meetings Per Month" at bounding box center [169, 114] width 141 height 5
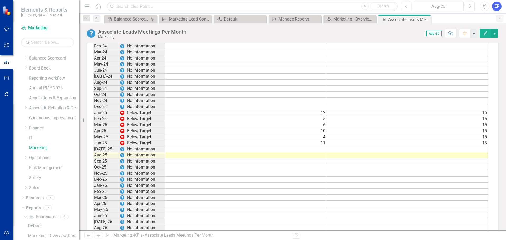
scroll to position [290, 0]
click at [411, 148] on td at bounding box center [408, 149] width 162 height 6
click at [414, 144] on td "15" at bounding box center [408, 143] width 162 height 6
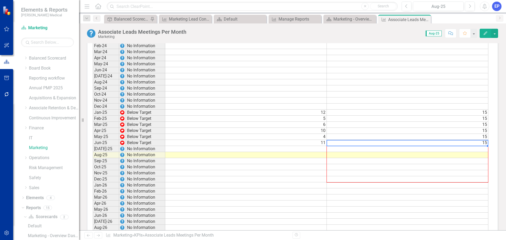
drag, startPoint x: 488, startPoint y: 146, endPoint x: 480, endPoint y: 180, distance: 35.2
click at [93, 180] on div "Period Status Actual Target Jun-22 No Information Jul-22 No Information Aug-22 …" at bounding box center [93, 85] width 0 height 340
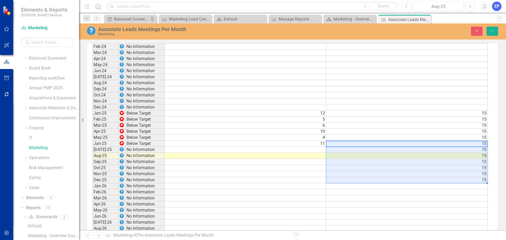
type textarea "15"
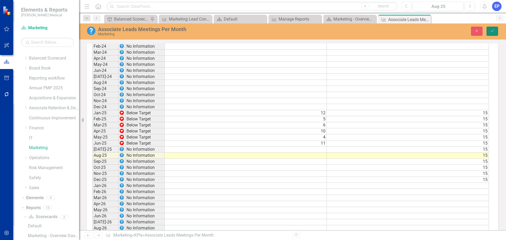
click at [493, 32] on icon "Save" at bounding box center [492, 31] width 5 height 4
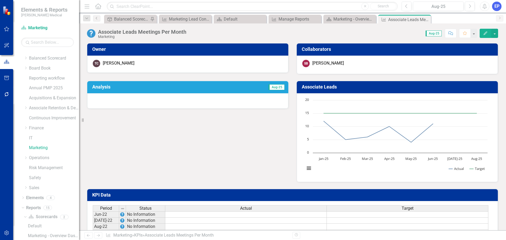
click at [306, 196] on h3 "KPI Data" at bounding box center [293, 195] width 403 height 5
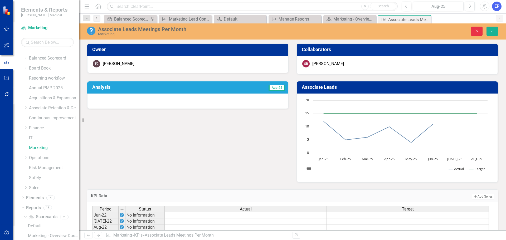
click at [478, 31] on icon "Close" at bounding box center [477, 31] width 5 height 4
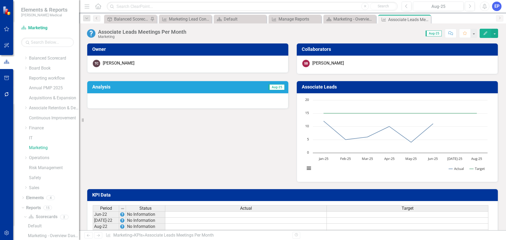
click at [485, 32] on icon "Edit" at bounding box center [485, 33] width 5 height 4
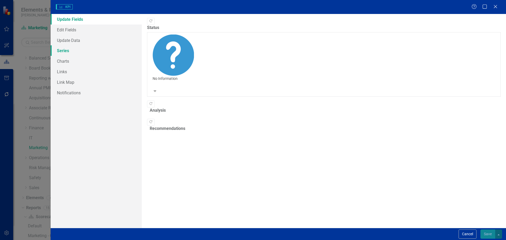
click at [76, 54] on link "Series" at bounding box center [96, 50] width 91 height 11
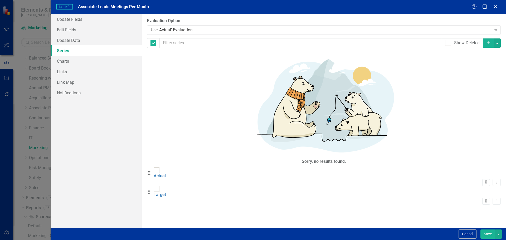
checkbox input "false"
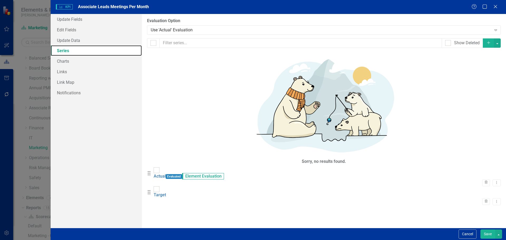
scroll to position [0, 0]
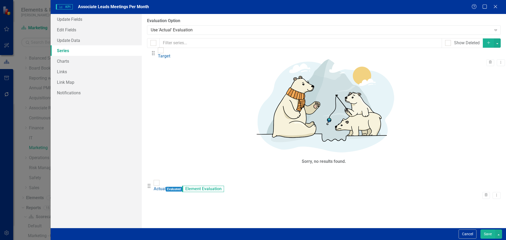
drag, startPoint x: 152, startPoint y: 75, endPoint x: 156, endPoint y: 54, distance: 21.5
click at [156, 167] on div "Drag Actual Evaluated Element Evaluation Trash Dropdown Menu Drag Target Trash …" at bounding box center [324, 186] width 354 height 38
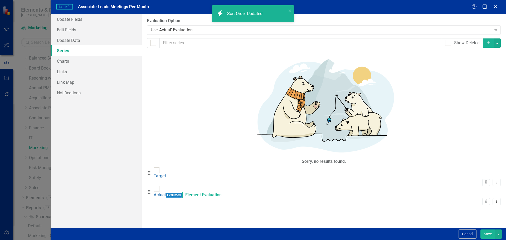
click at [487, 233] on button "Save" at bounding box center [488, 234] width 15 height 9
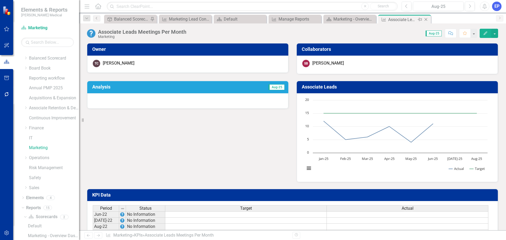
click at [427, 19] on icon "Close" at bounding box center [426, 19] width 5 height 4
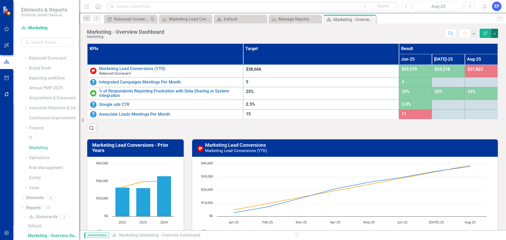
click at [498, 35] on button "button" at bounding box center [495, 33] width 7 height 9
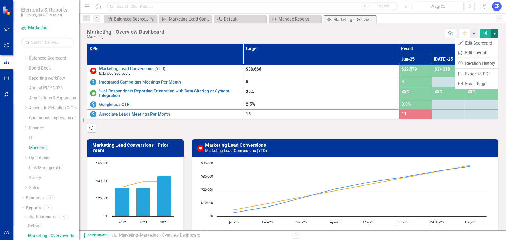
click at [214, 56] on th "KPIs" at bounding box center [165, 54] width 156 height 21
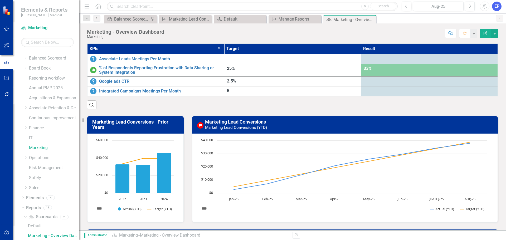
click at [214, 56] on div "Associate Leads Meetings Per Month" at bounding box center [155, 59] width 131 height 6
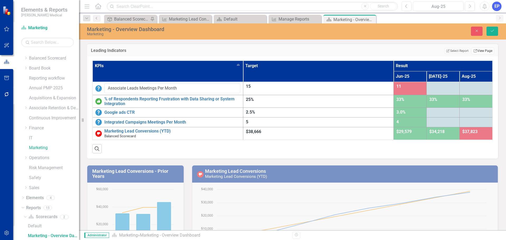
click at [486, 51] on link "Link View Page" at bounding box center [483, 50] width 23 height 7
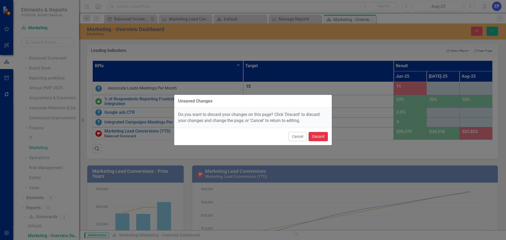
click at [318, 138] on button "Discard" at bounding box center [318, 136] width 19 height 9
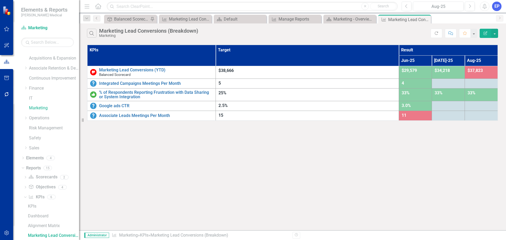
scroll to position [46, 0]
click at [494, 36] on button "button" at bounding box center [495, 33] width 7 height 9
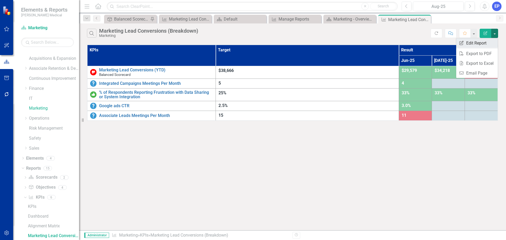
click at [488, 45] on link "Edit Report Edit Report" at bounding box center [478, 43] width 42 height 10
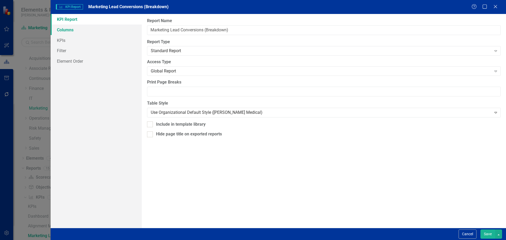
click at [100, 31] on link "Columns" at bounding box center [96, 30] width 91 height 11
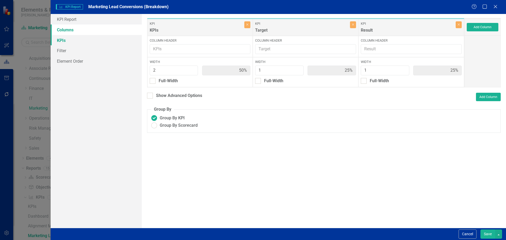
click at [96, 40] on link "KPIs" at bounding box center [96, 40] width 91 height 11
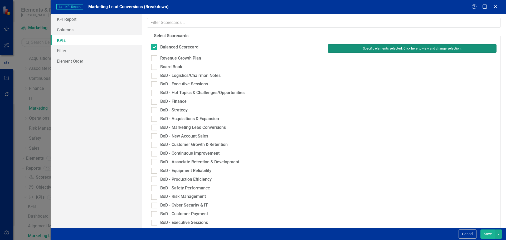
click at [335, 50] on button "Specific elements selected. Click here to view and change selection." at bounding box center [412, 48] width 169 height 8
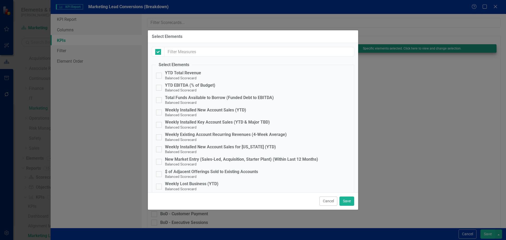
checkbox input "false"
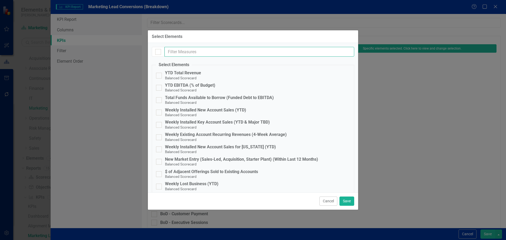
click at [255, 51] on input "text" at bounding box center [260, 52] width 190 height 10
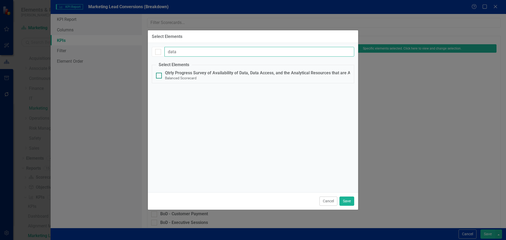
type input "data"
click at [231, 73] on div "Qtrly Progress Survey of Availability of Data, Data Access, and the Analytical …" at bounding box center [274, 73] width 218 height 5
click at [160, 73] on input "Qtrly Progress Survey of Availability of Data, Data Access, and the Analytical …" at bounding box center [157, 74] width 3 height 3
checkbox input "true"
click at [350, 203] on button "Save" at bounding box center [347, 201] width 15 height 9
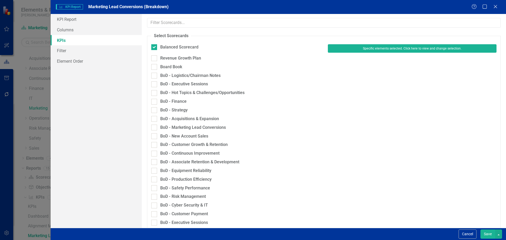
click at [487, 235] on button "Save" at bounding box center [488, 234] width 15 height 9
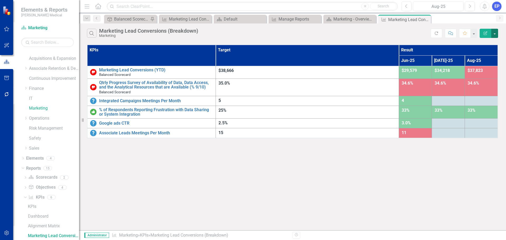
click at [494, 36] on button "button" at bounding box center [495, 33] width 7 height 9
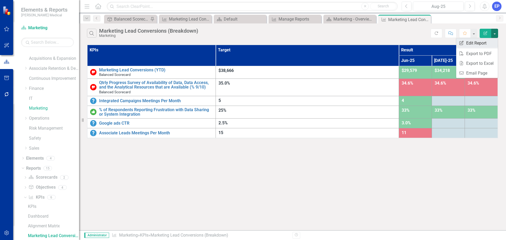
click at [485, 40] on link "Edit Report Edit Report" at bounding box center [478, 43] width 42 height 10
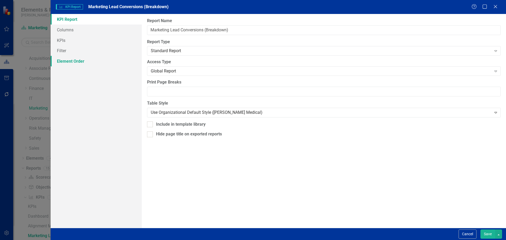
click at [80, 61] on link "Element Order" at bounding box center [96, 61] width 91 height 11
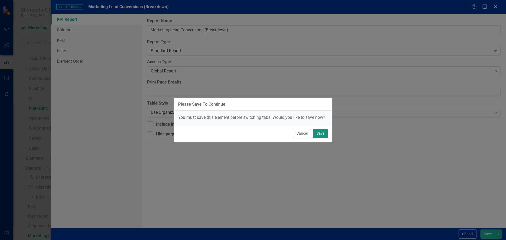
click at [321, 131] on button "Save" at bounding box center [320, 133] width 15 height 9
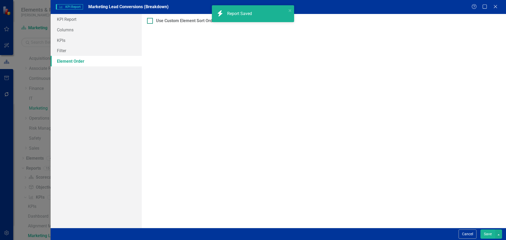
click at [192, 23] on div "Use Custom Element Sort Order" at bounding box center [186, 21] width 60 height 6
click at [151, 21] on input "Use Custom Element Sort Order" at bounding box center [148, 19] width 3 height 3
checkbox input "true"
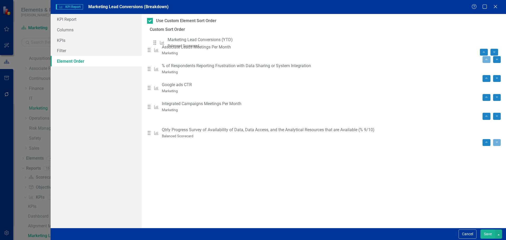
drag, startPoint x: 156, startPoint y: 98, endPoint x: 157, endPoint y: 42, distance: 55.4
click at [157, 42] on div "Drag KPI Associate Leads Meetings Per Month Marketing Move to Top Move To Botto…" at bounding box center [324, 90] width 354 height 114
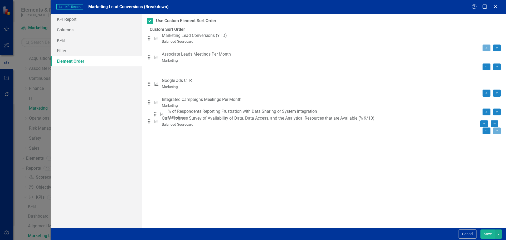
drag, startPoint x: 157, startPoint y: 69, endPoint x: 159, endPoint y: 114, distance: 44.9
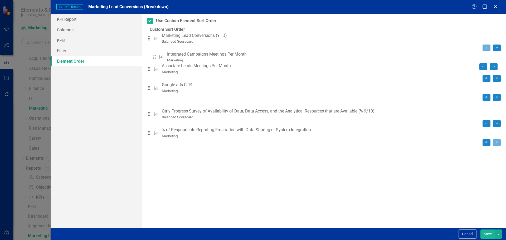
drag, startPoint x: 158, startPoint y: 84, endPoint x: 159, endPoint y: 57, distance: 26.9
click at [159, 57] on div "Drag KPI Marketing Lead Conversions (YTD) Balanced Scorecard Move to Top Move T…" at bounding box center [324, 90] width 354 height 114
drag, startPoint x: 157, startPoint y: 85, endPoint x: 156, endPoint y: 69, distance: 15.8
click at [156, 69] on div "Drag KPI Marketing Lead Conversions (YTD) Balanced Scorecard Move to Top Move T…" at bounding box center [324, 90] width 354 height 114
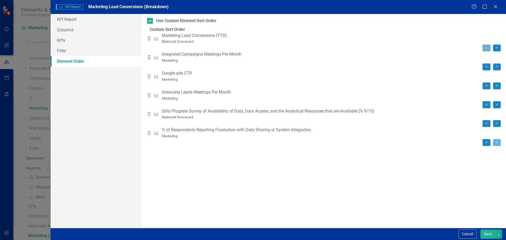
click at [486, 232] on button "Save" at bounding box center [488, 234] width 15 height 9
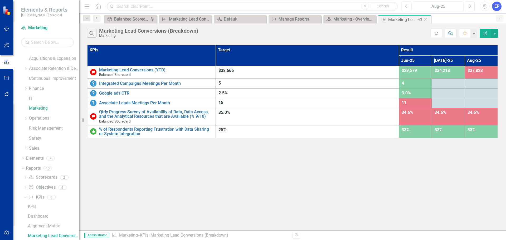
click at [426, 19] on icon at bounding box center [426, 19] width 3 height 3
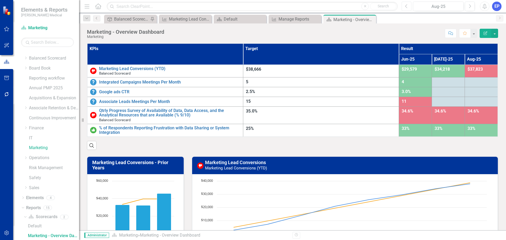
click at [405, 4] on button "Previous" at bounding box center [407, 6] width 10 height 9
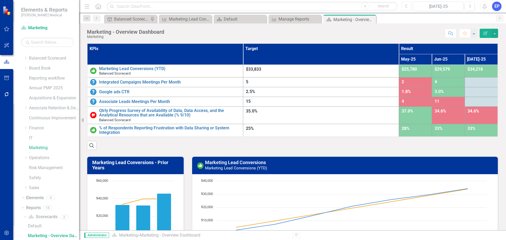
click at [405, 4] on button "Previous" at bounding box center [407, 6] width 10 height 9
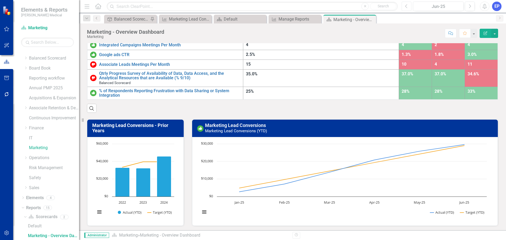
scroll to position [5, 0]
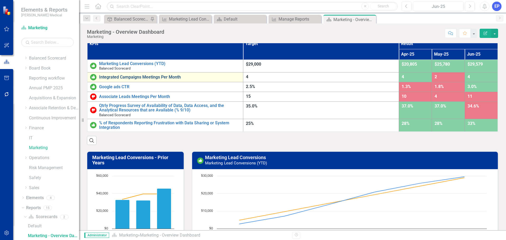
click at [127, 76] on link "Integrated Campaigns Meetings Per Month" at bounding box center [169, 77] width 141 height 5
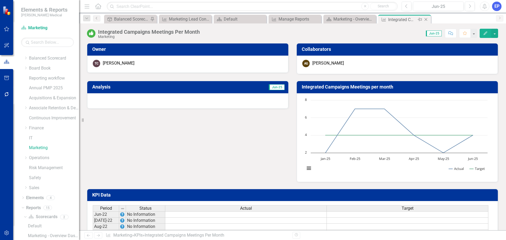
click at [428, 18] on icon "Close" at bounding box center [426, 19] width 5 height 4
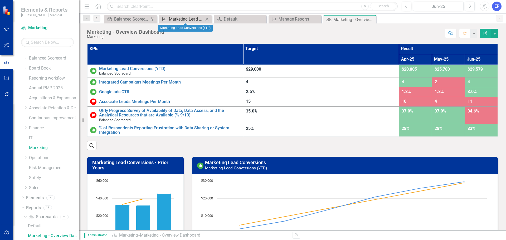
click at [188, 18] on div "Marketing Lead Conversions (YTD)" at bounding box center [186, 19] width 35 height 7
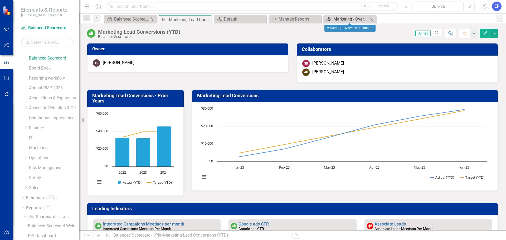
click at [351, 18] on div "Marketing - Overview Dashboard" at bounding box center [351, 19] width 35 height 7
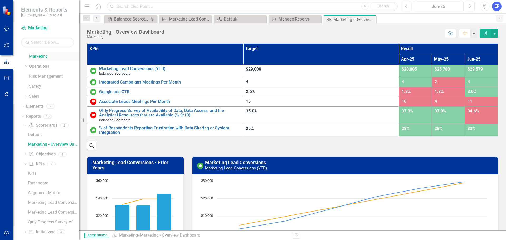
scroll to position [104, 0]
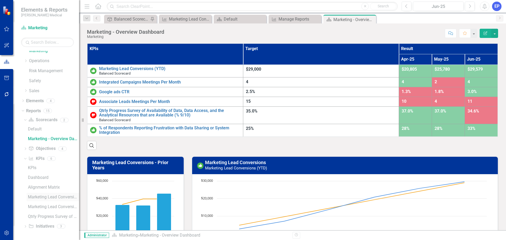
click at [40, 197] on div "Marketing Lead Conversions (Breakdown)" at bounding box center [53, 197] width 51 height 5
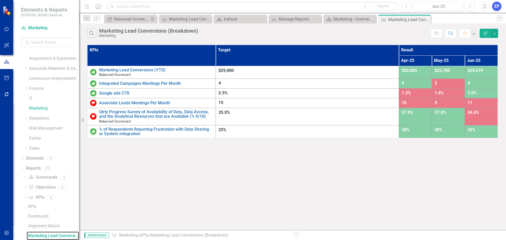
scroll to position [85, 0]
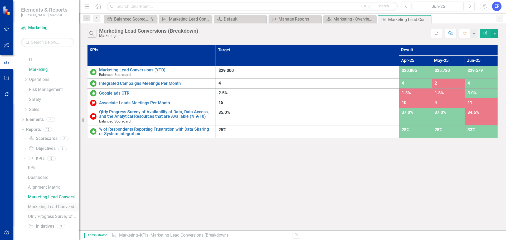
click at [43, 205] on div "Marketing Lead Conversions Leading Indicator Charts" at bounding box center [53, 207] width 51 height 5
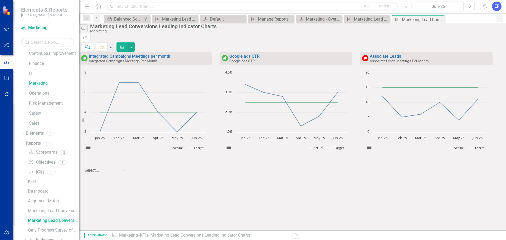
scroll to position [85, 0]
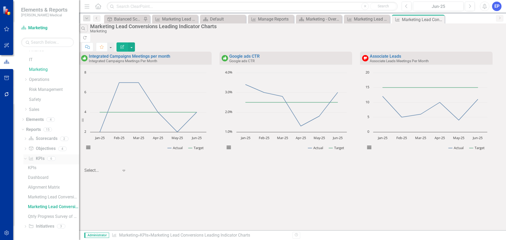
click at [38, 159] on link "KPI KPIs" at bounding box center [36, 159] width 16 height 6
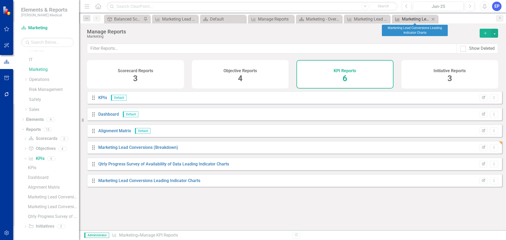
click at [406, 21] on div "Marketing Lead Conversions Leading Indicator Charts" at bounding box center [416, 19] width 28 height 7
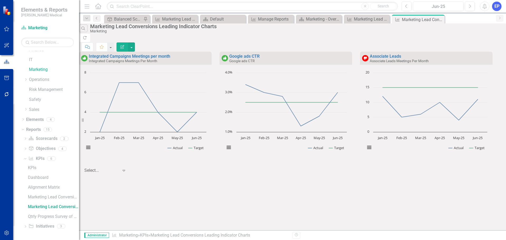
scroll to position [56, 0]
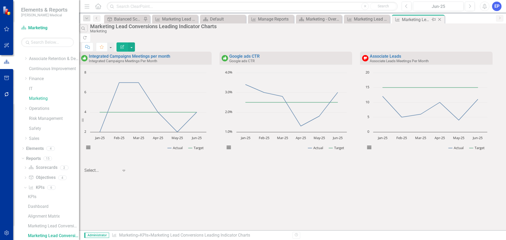
click at [442, 18] on icon "Close" at bounding box center [439, 19] width 5 height 4
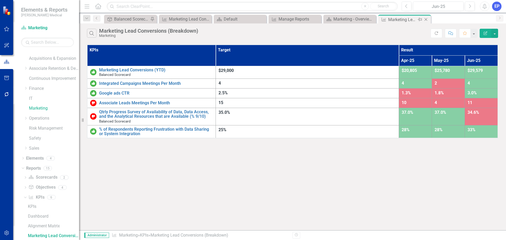
click at [425, 18] on icon "Close" at bounding box center [426, 19] width 5 height 4
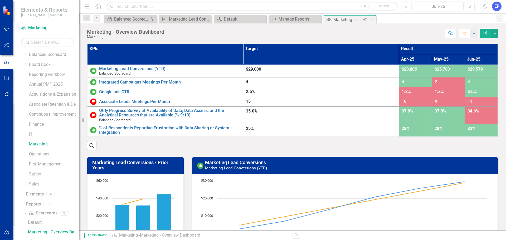
scroll to position [7, 0]
click at [349, 18] on div "Marketing - Overview Dashboard" at bounding box center [348, 19] width 28 height 7
click at [497, 36] on button "button" at bounding box center [495, 33] width 7 height 9
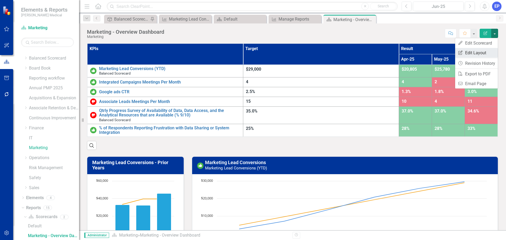
click at [474, 50] on link "Edit Report Edit Layout" at bounding box center [477, 53] width 43 height 10
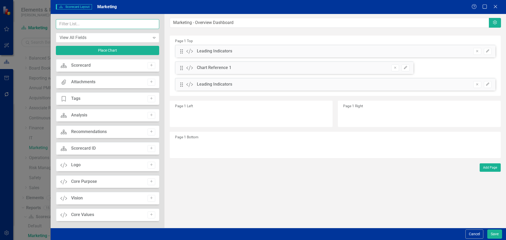
click at [113, 25] on input "text" at bounding box center [107, 24] width 103 height 10
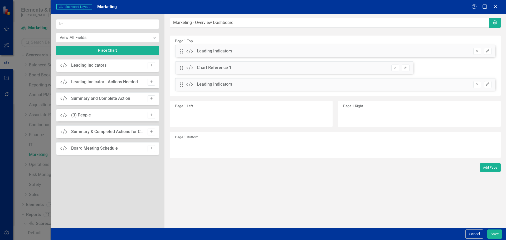
scroll to position [7, 0]
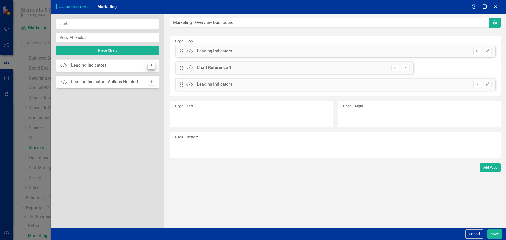
type input "lead"
click at [150, 67] on icon "Add" at bounding box center [152, 65] width 4 height 3
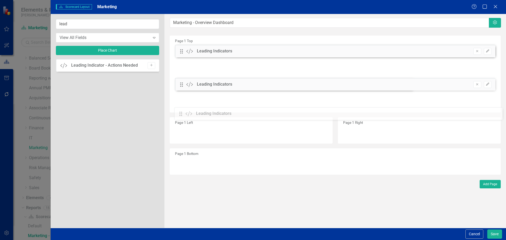
drag, startPoint x: 181, startPoint y: 51, endPoint x: 187, endPoint y: 112, distance: 61.0
click at [494, 234] on button "Save" at bounding box center [495, 234] width 15 height 9
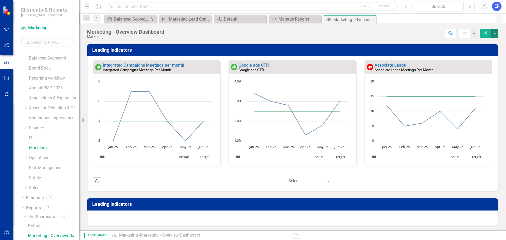
scroll to position [224, 0]
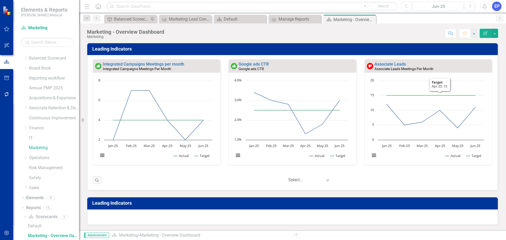
click at [485, 36] on button "Edit Report" at bounding box center [486, 33] width 12 height 9
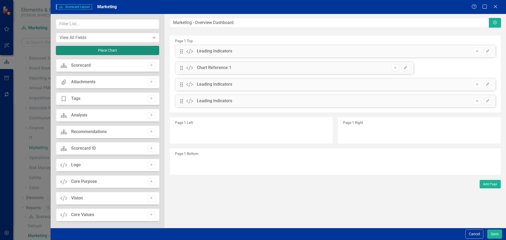
click at [123, 52] on button "Place Chart" at bounding box center [107, 50] width 103 height 9
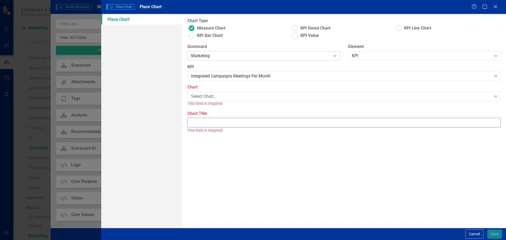
click at [219, 58] on div "Marketing" at bounding box center [261, 56] width 140 height 6
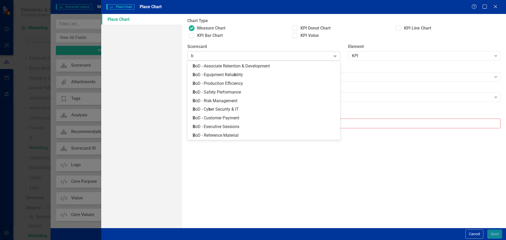
scroll to position [103, 0]
type input "ba"
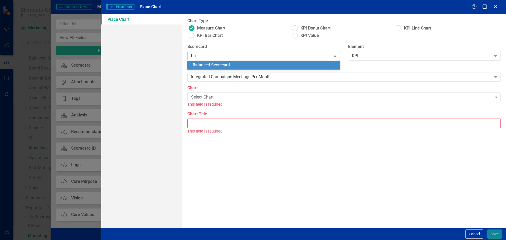
scroll to position [0, 0]
click at [220, 64] on span "Ba lanced Scorecard" at bounding box center [211, 65] width 37 height 5
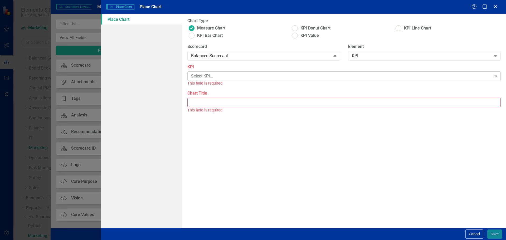
click at [279, 78] on div "Select KPI..." at bounding box center [341, 76] width 300 height 6
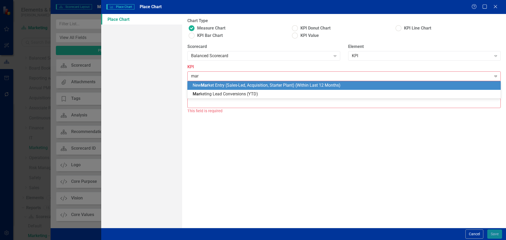
type input "mark"
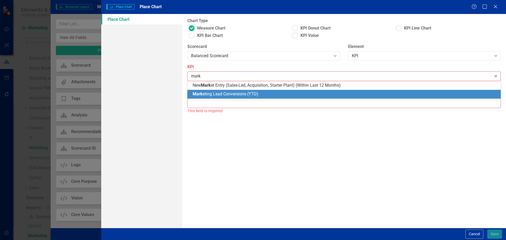
click at [253, 92] on span "Mark eting Lead Conversions (YTD)" at bounding box center [226, 94] width 66 height 5
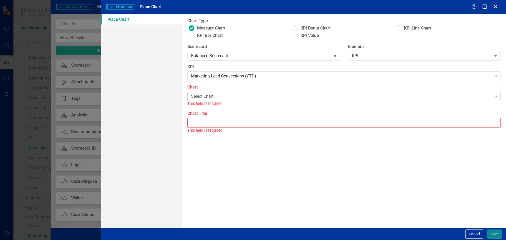
click at [247, 96] on div "Select Chart..." at bounding box center [341, 97] width 300 height 6
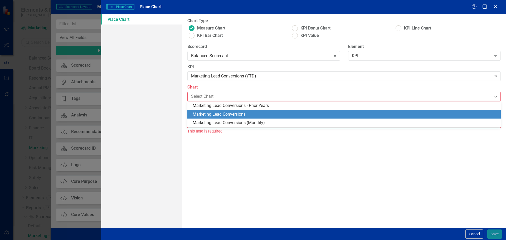
click at [246, 107] on div "Marketing Lead Conversions - Prior Years" at bounding box center [345, 106] width 305 height 6
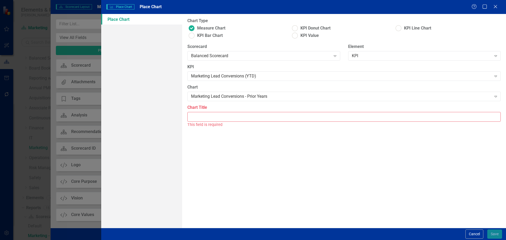
click at [244, 114] on input "Chart Title" at bounding box center [345, 117] width 314 height 10
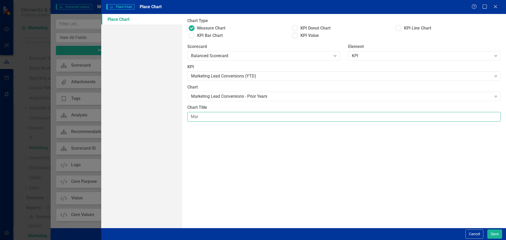
type input "Marketing Lead Conversions - Prior Years"
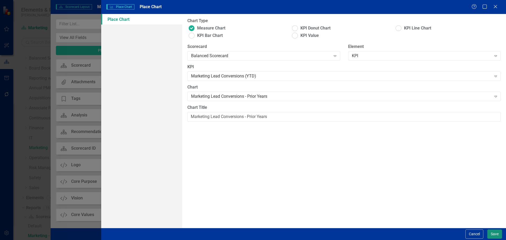
click at [491, 233] on button "Save" at bounding box center [495, 234] width 15 height 9
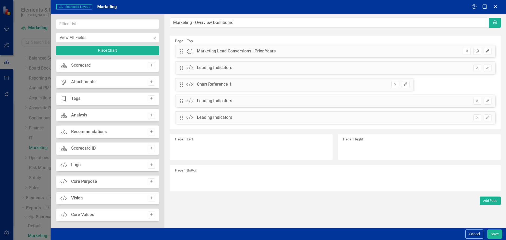
click at [486, 51] on icon "Edit" at bounding box center [488, 51] width 4 height 3
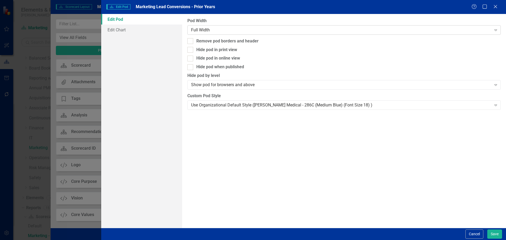
click at [208, 27] on div "Full Width Expand" at bounding box center [345, 29] width 314 height 9
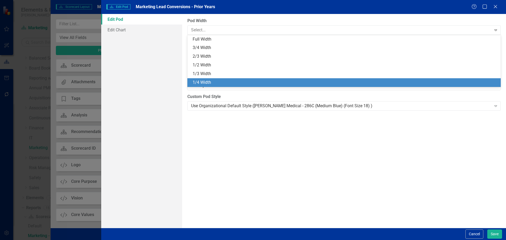
click at [208, 78] on div "1/4 Width" at bounding box center [345, 82] width 314 height 9
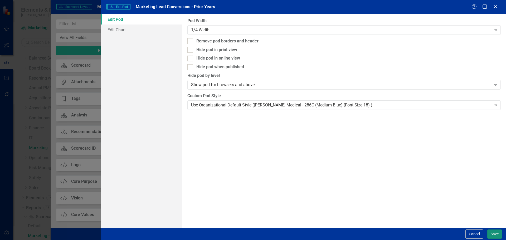
click at [490, 232] on button "Save" at bounding box center [495, 234] width 15 height 9
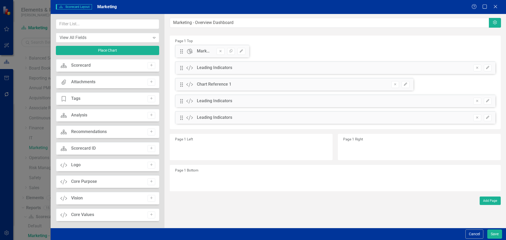
click at [179, 53] on div "Drag Chart Marketing Lead Conversions - Prior Years Remove Copy Edit" at bounding box center [212, 51] width 74 height 13
drag, startPoint x: 181, startPoint y: 52, endPoint x: 180, endPoint y: 72, distance: 20.3
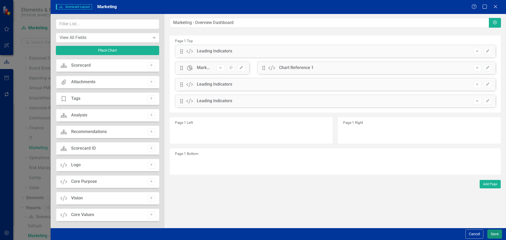
click at [492, 234] on button "Save" at bounding box center [495, 234] width 15 height 9
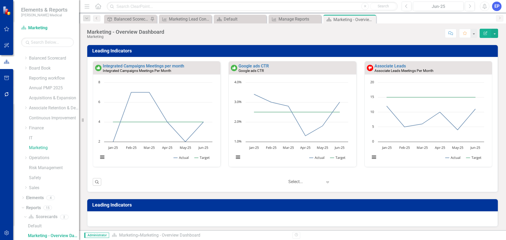
scroll to position [224, 0]
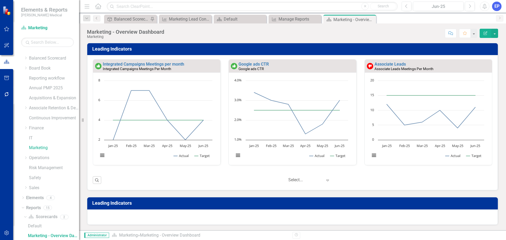
click at [225, 223] on div at bounding box center [292, 217] width 411 height 15
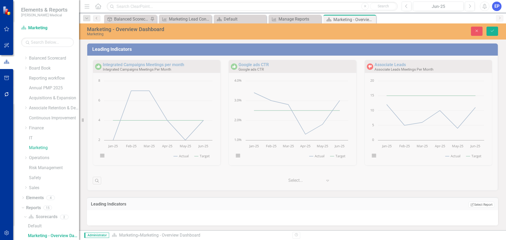
scroll to position [224, 0]
click at [469, 206] on button "Edit Report Select Report" at bounding box center [482, 205] width 26 height 6
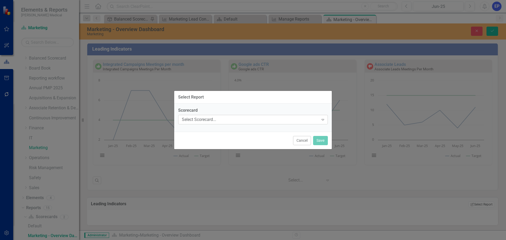
click at [260, 119] on div "Select Scorecard..." at bounding box center [250, 120] width 137 height 6
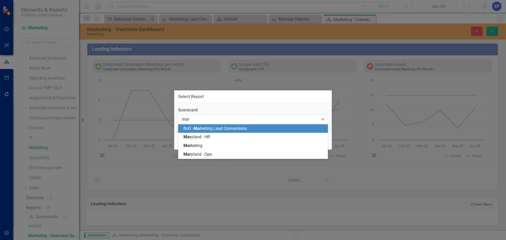
type input "mark"
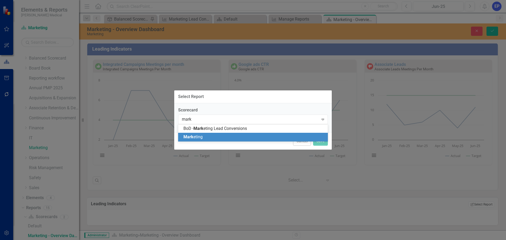
click at [243, 138] on div "Mark eting" at bounding box center [254, 137] width 141 height 6
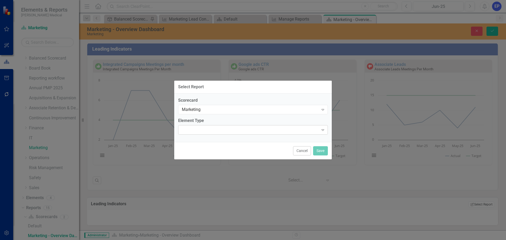
click at [237, 130] on div at bounding box center [248, 130] width 139 height 1
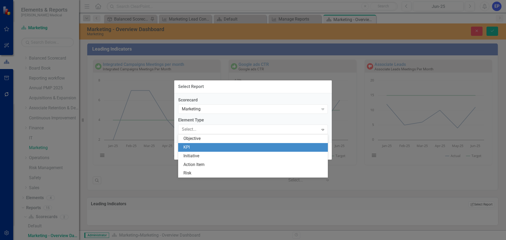
click at [233, 145] on div "KPI" at bounding box center [254, 148] width 141 height 6
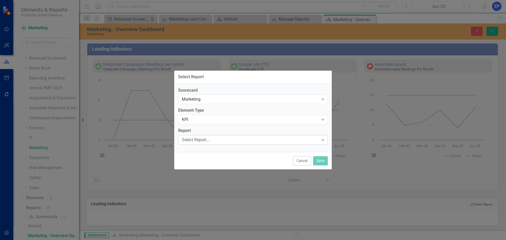
click at [231, 140] on div "Select Report..." at bounding box center [250, 140] width 137 height 6
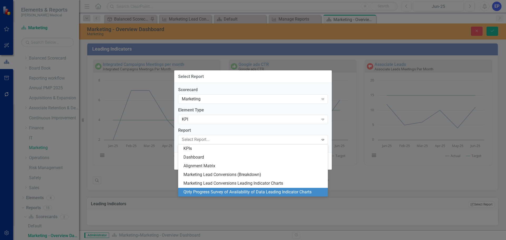
click at [230, 190] on div "Qtrly Progress Survey of Availability of Data Leading Indicator Charts" at bounding box center [254, 192] width 141 height 6
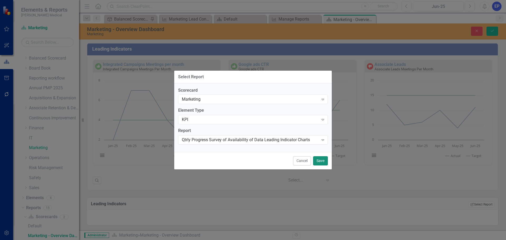
click at [324, 161] on button "Save" at bounding box center [320, 160] width 15 height 9
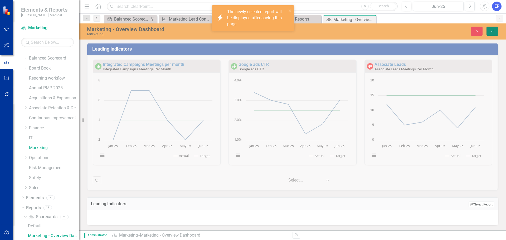
click at [495, 29] on button "Save" at bounding box center [493, 31] width 12 height 9
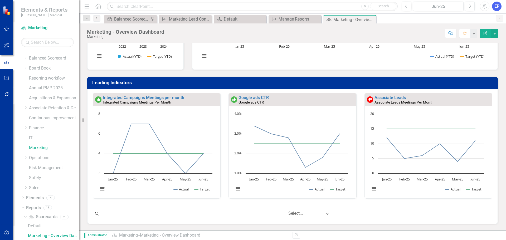
scroll to position [186, 0]
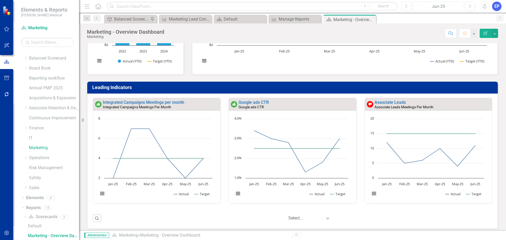
click at [432, 4] on div "Jun-25" at bounding box center [438, 6] width 47 height 6
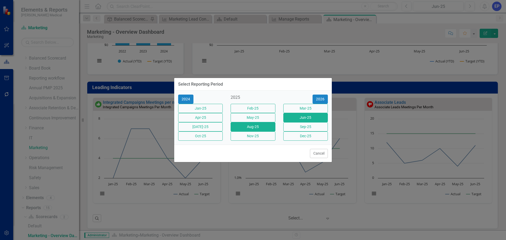
click at [263, 129] on button "Aug-25" at bounding box center [253, 126] width 45 height 9
